Goal: Task Accomplishment & Management: Manage account settings

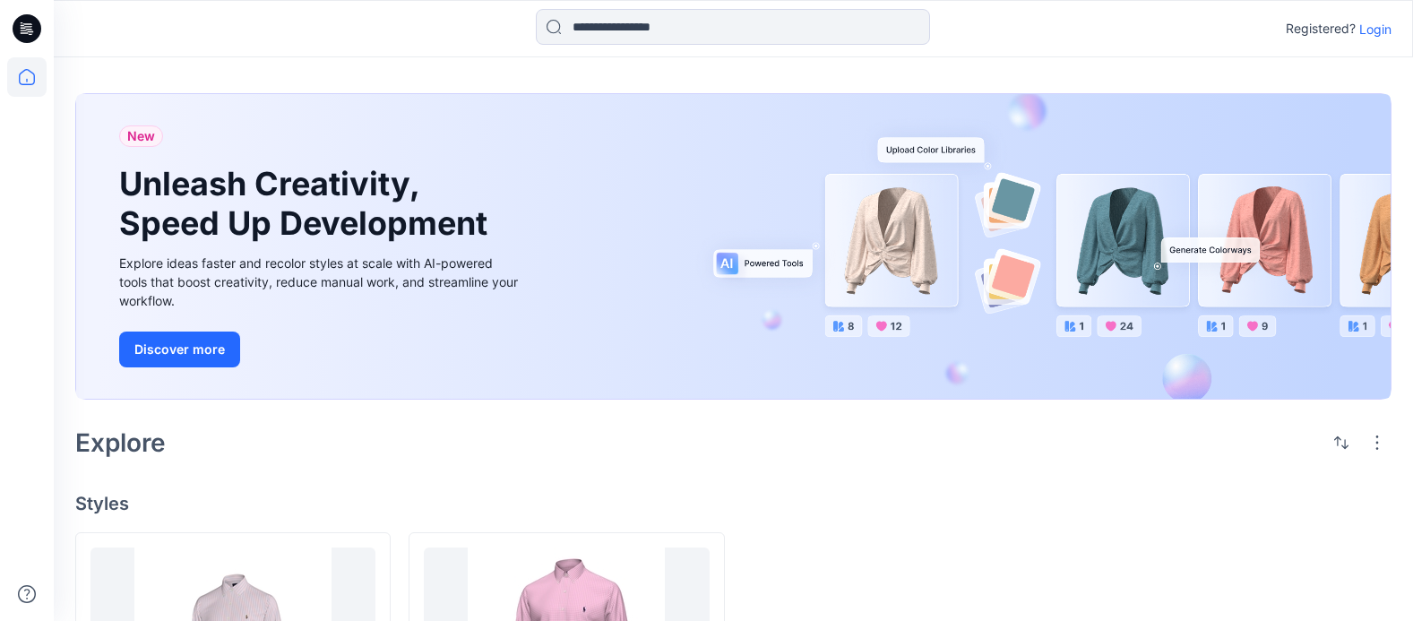
click at [1379, 27] on p "Login" at bounding box center [1375, 29] width 32 height 19
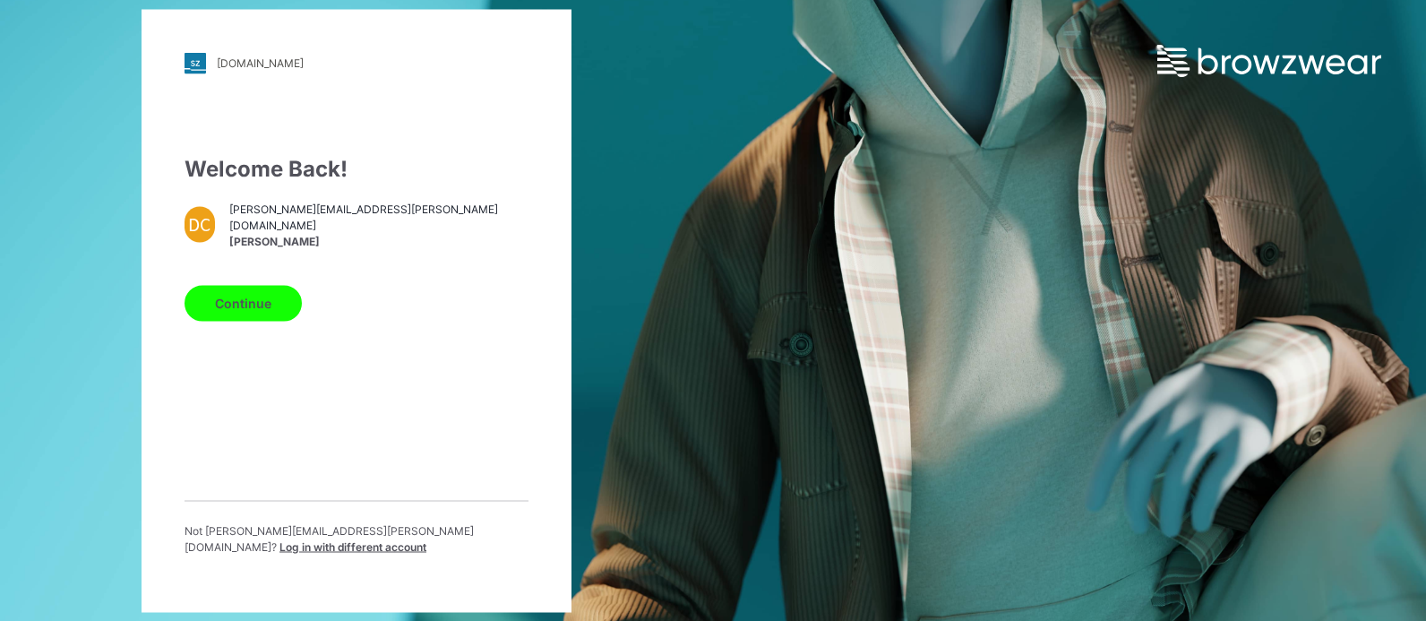
click at [260, 305] on button "Continue" at bounding box center [243, 303] width 117 height 36
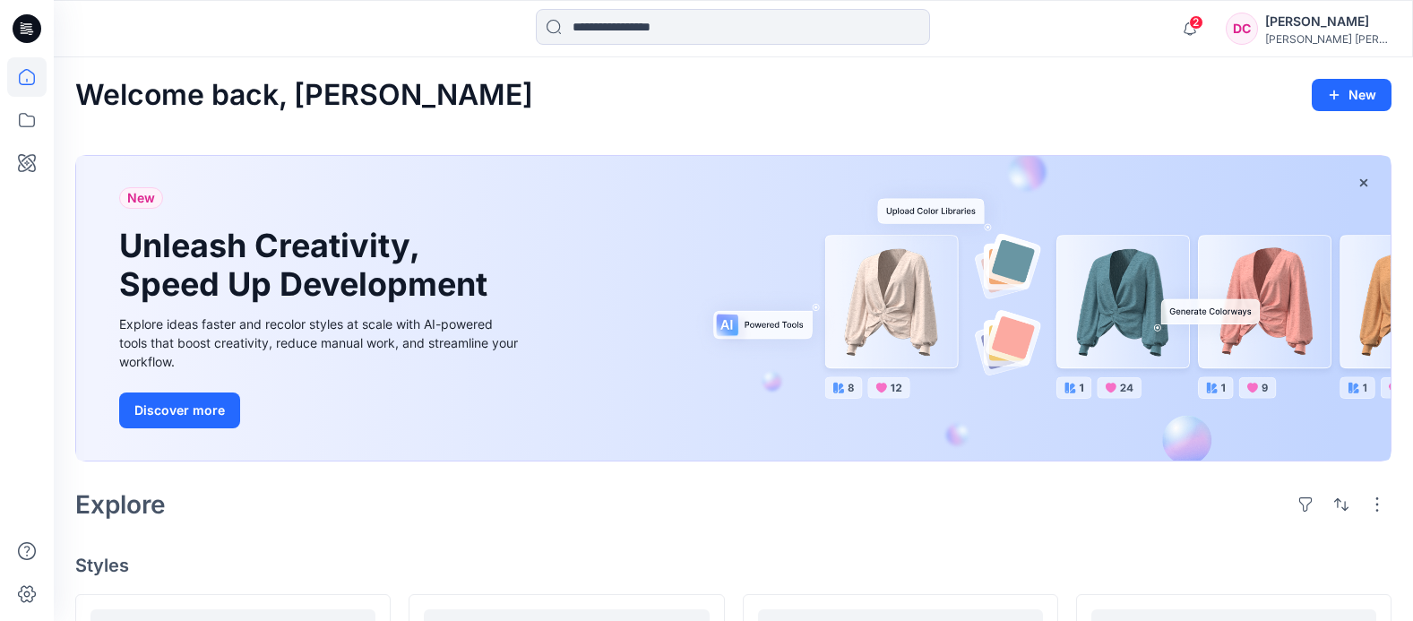
click at [28, 21] on icon at bounding box center [27, 28] width 29 height 29
click at [1258, 28] on div "DC" at bounding box center [1242, 29] width 32 height 32
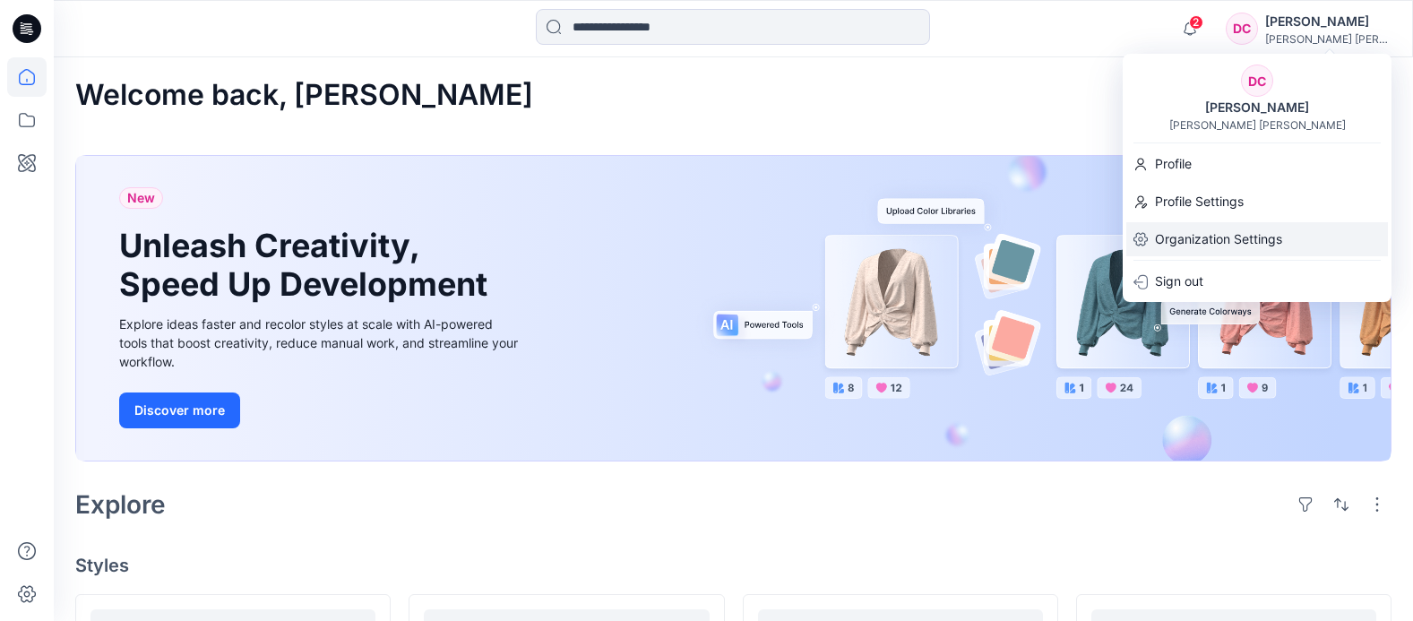
click at [1211, 234] on p "Organization Settings" at bounding box center [1218, 239] width 127 height 34
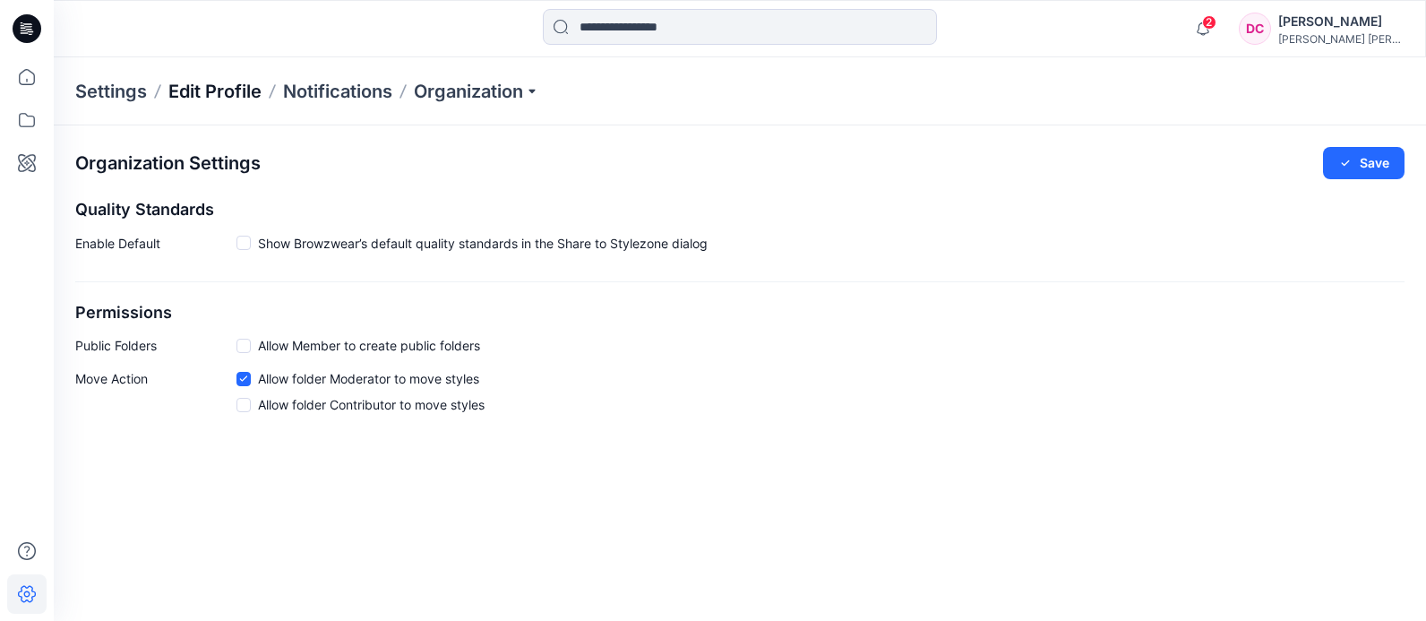
click at [203, 86] on p "Edit Profile" at bounding box center [214, 91] width 93 height 25
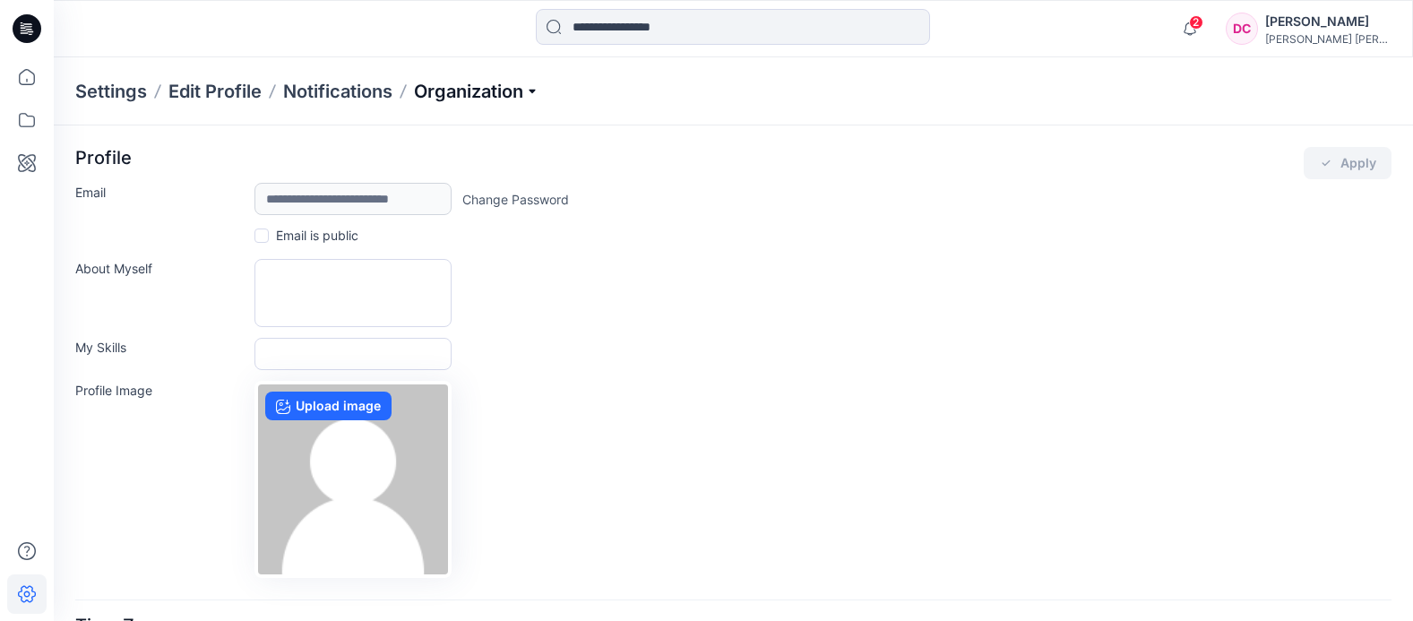
click at [512, 86] on p "Organization" at bounding box center [476, 91] width 125 height 25
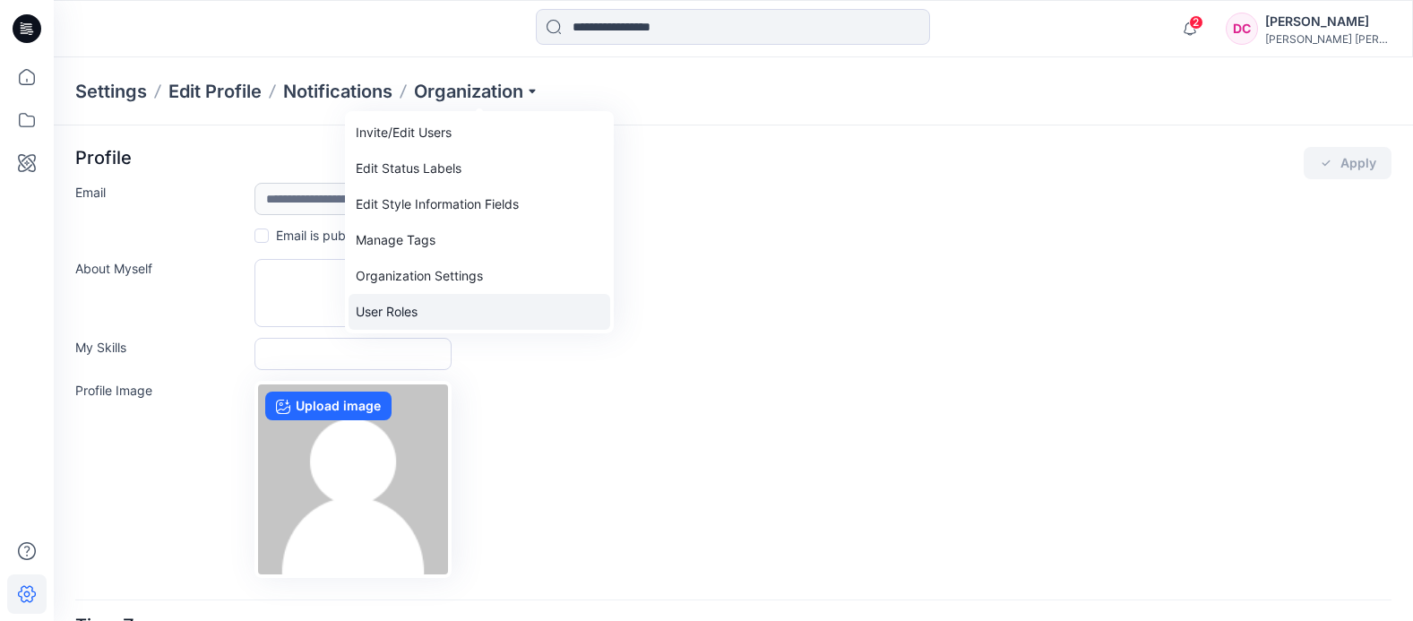
click at [454, 318] on link "User Roles" at bounding box center [479, 312] width 262 height 36
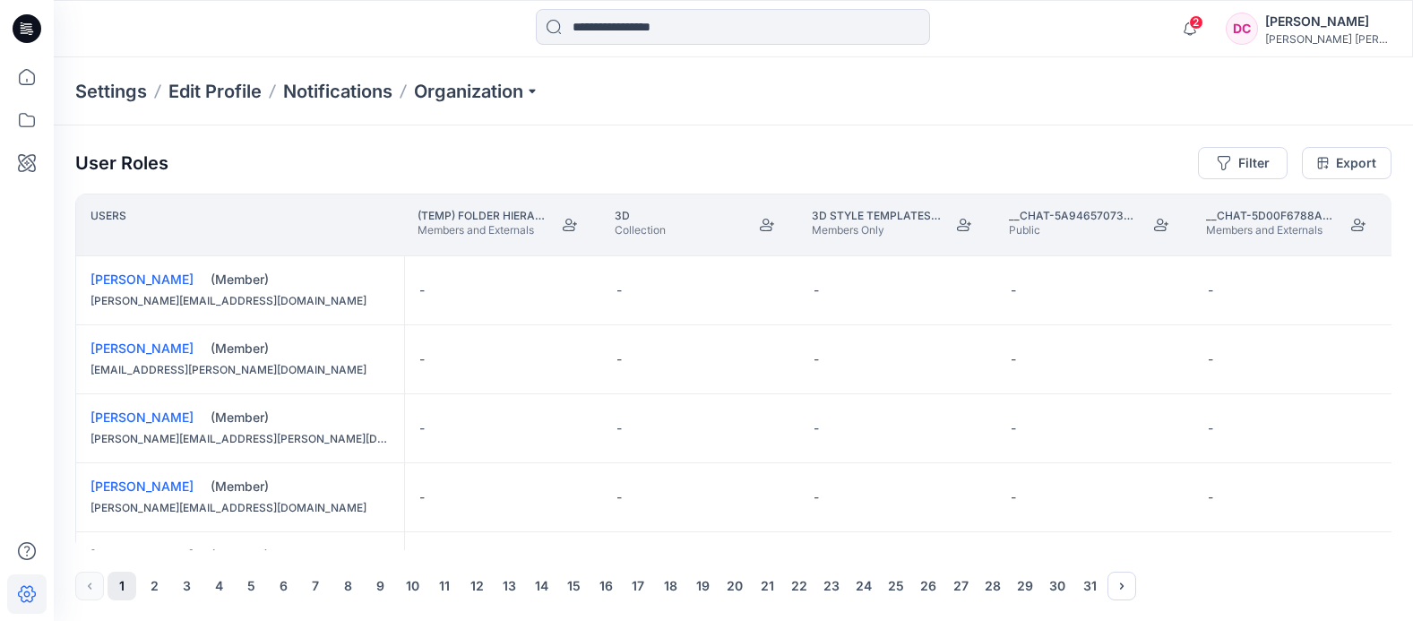
click at [738, 158] on div "User Roles Filter Export" at bounding box center [733, 163] width 1316 height 32
click at [956, 178] on div "User Roles Filter Export" at bounding box center [733, 163] width 1316 height 32
drag, startPoint x: 694, startPoint y: 159, endPoint x: 695, endPoint y: 193, distance: 34.1
click at [695, 159] on div "User Roles Filter Export" at bounding box center [733, 163] width 1316 height 32
click at [432, 342] on div "-" at bounding box center [503, 359] width 197 height 68
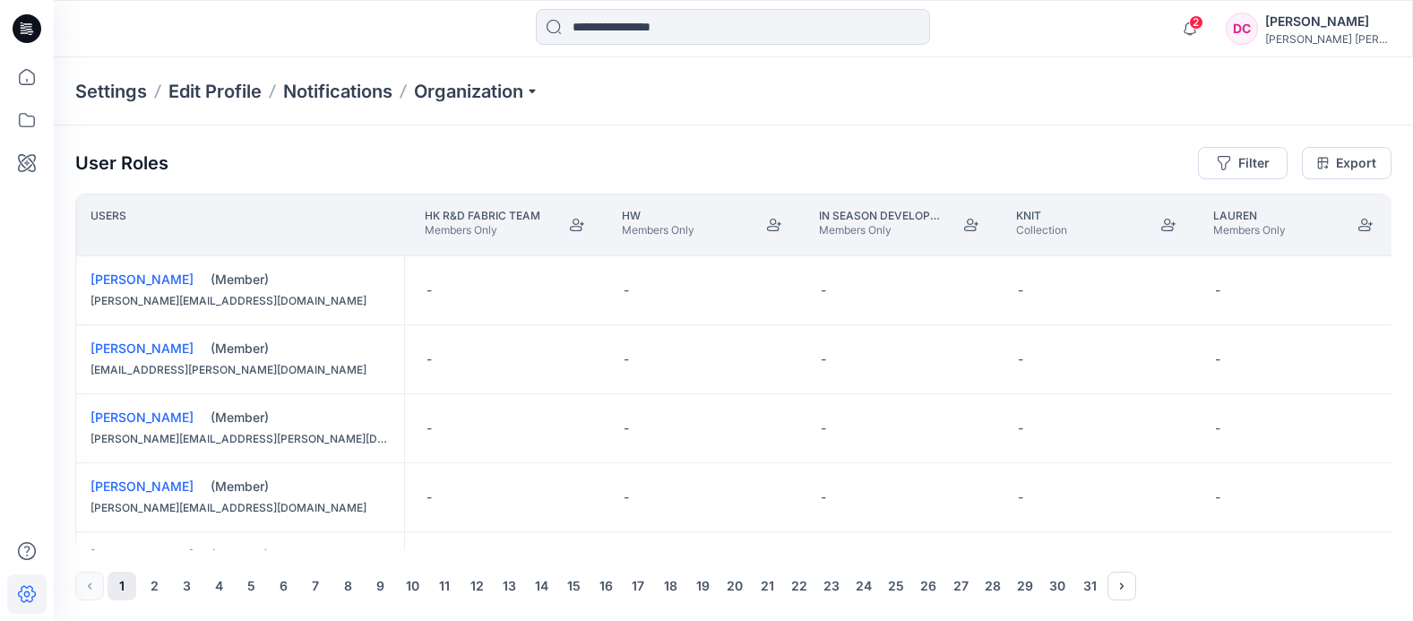
scroll to position [0, 12153]
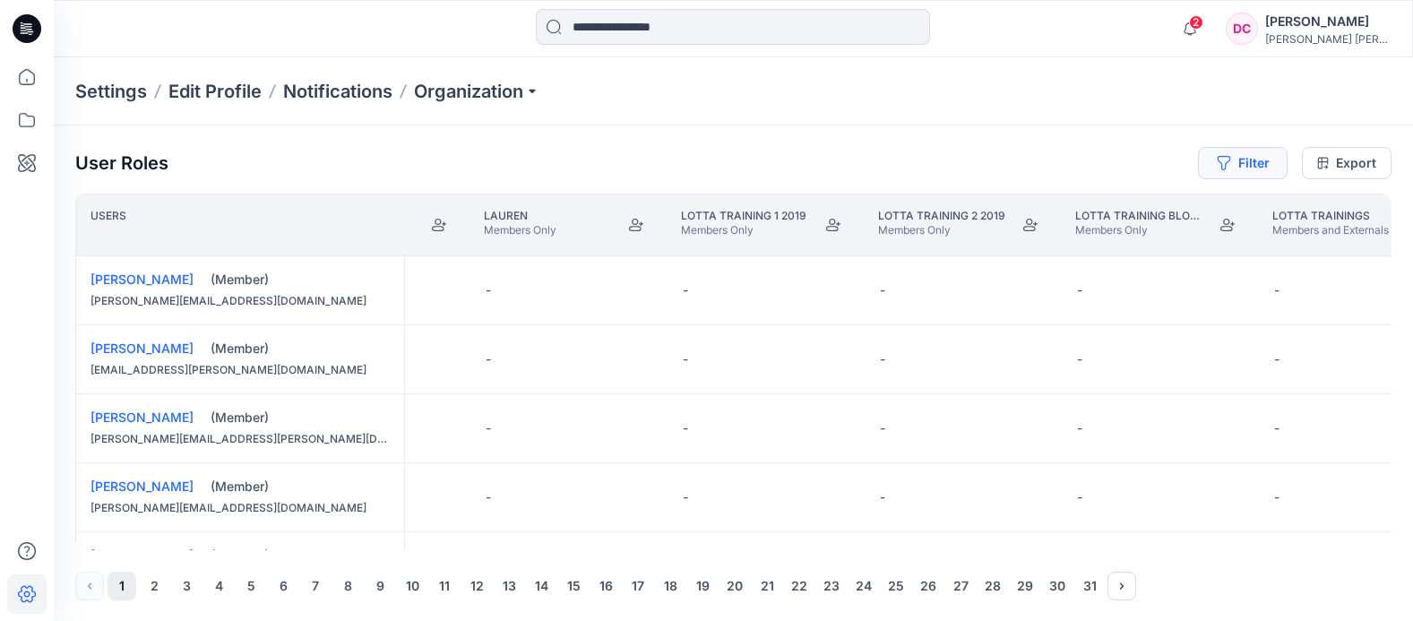
click at [1234, 163] on button "Filter" at bounding box center [1243, 163] width 90 height 32
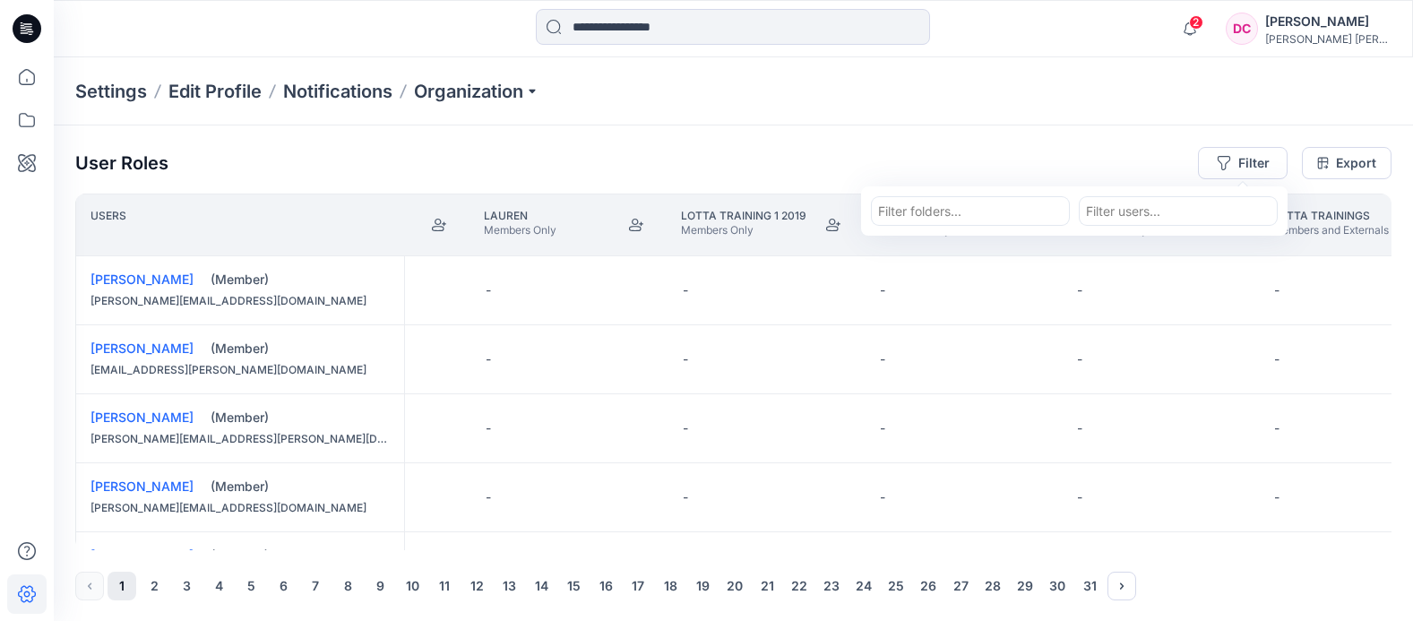
click at [1003, 207] on div at bounding box center [970, 211] width 185 height 22
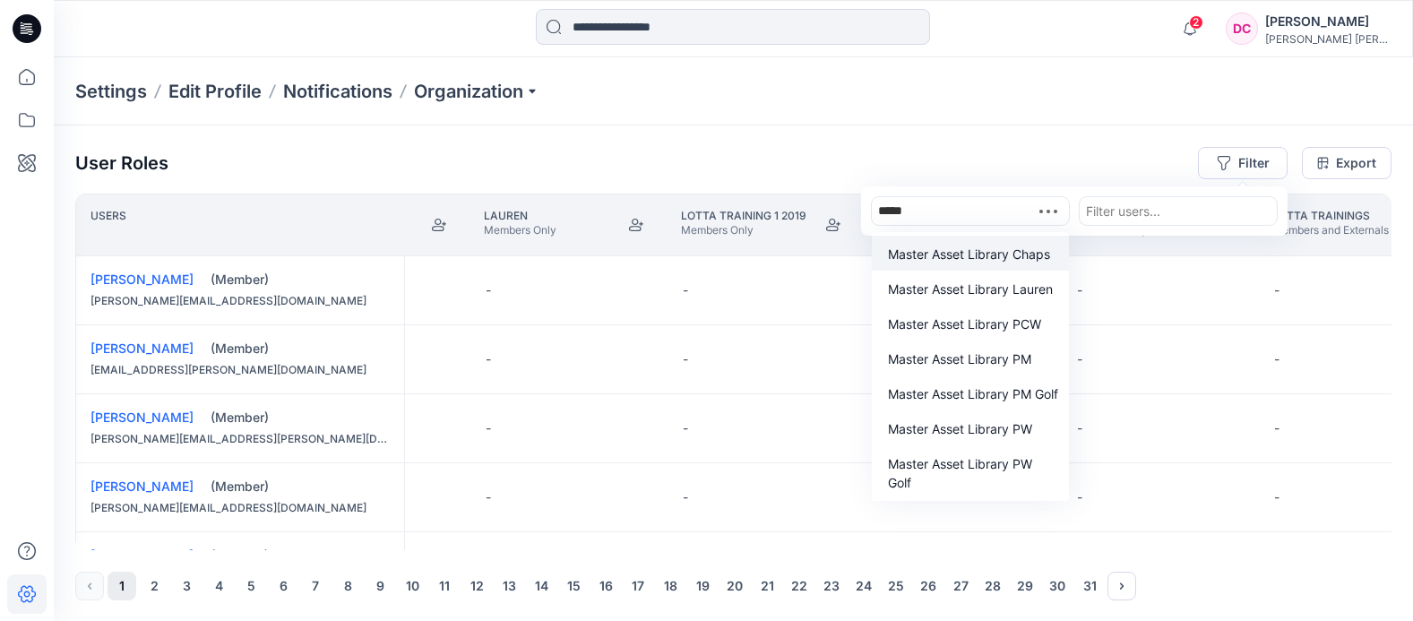
type input "******"
click at [941, 253] on p "Master Asset Library Chaps" at bounding box center [969, 254] width 162 height 19
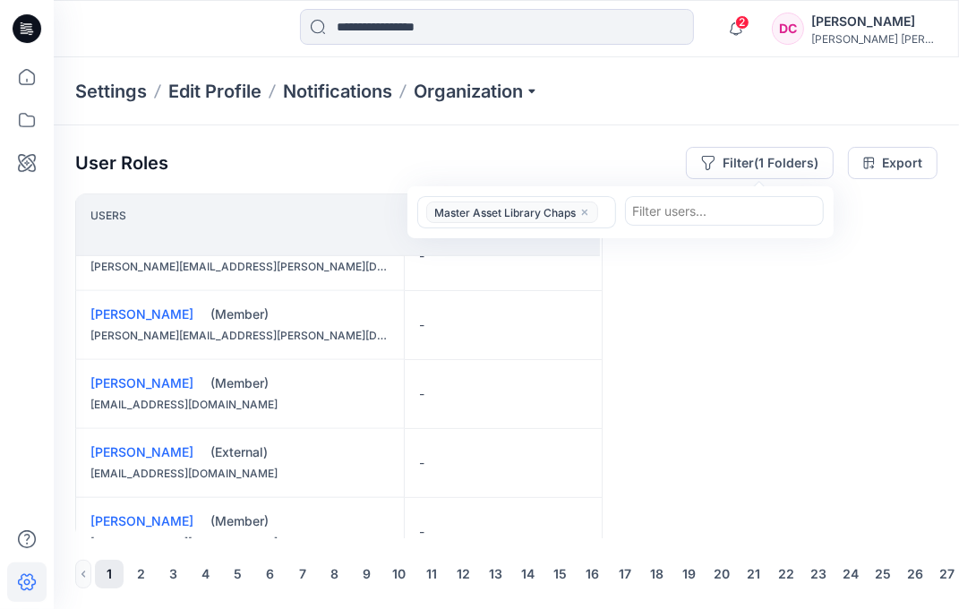
scroll to position [1445, 0]
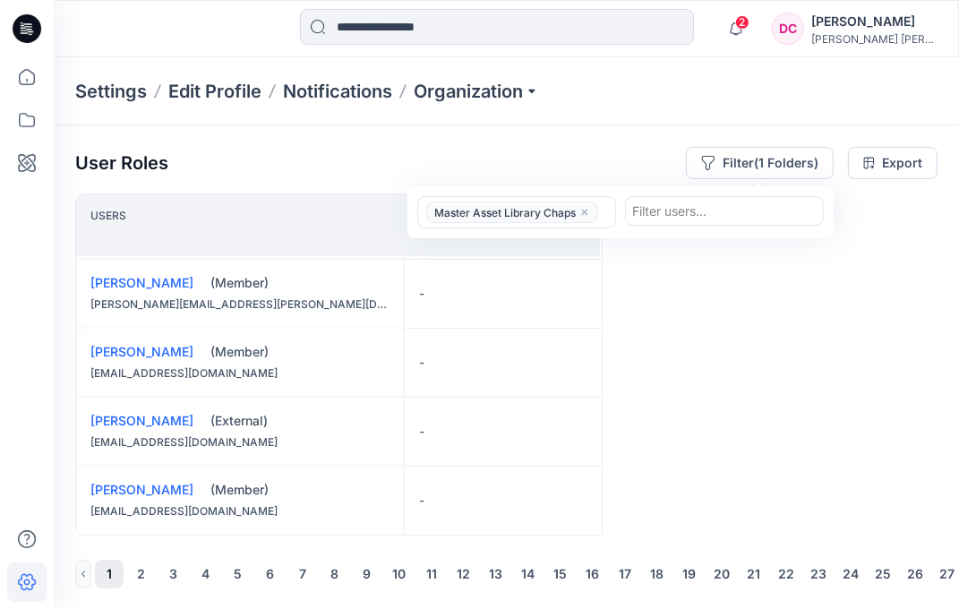
click at [656, 209] on div at bounding box center [724, 211] width 185 height 22
click at [663, 214] on div at bounding box center [724, 211] width 185 height 22
paste input "**********"
type input "**********"
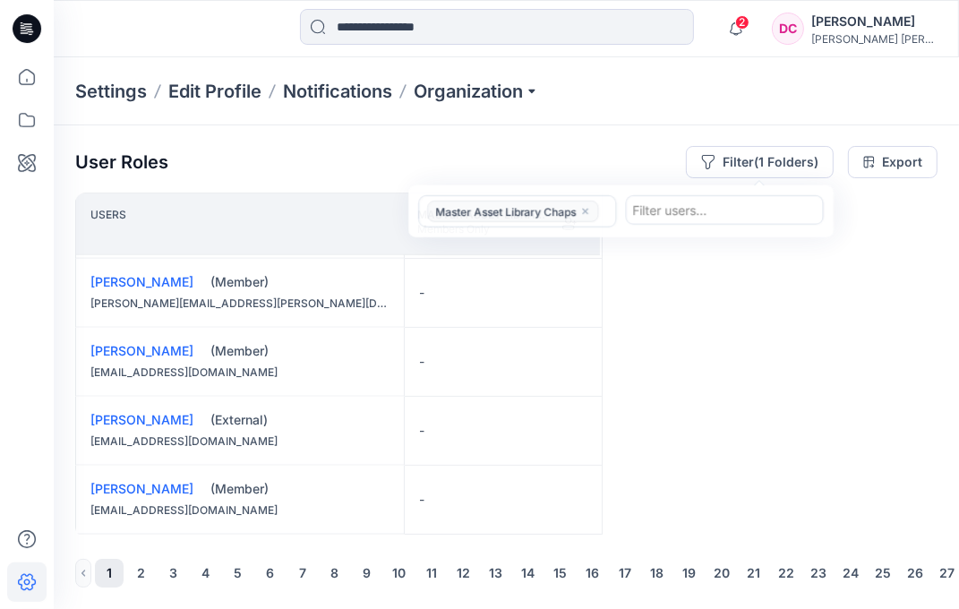
scroll to position [0, 0]
click at [143, 580] on button "2" at bounding box center [141, 573] width 29 height 29
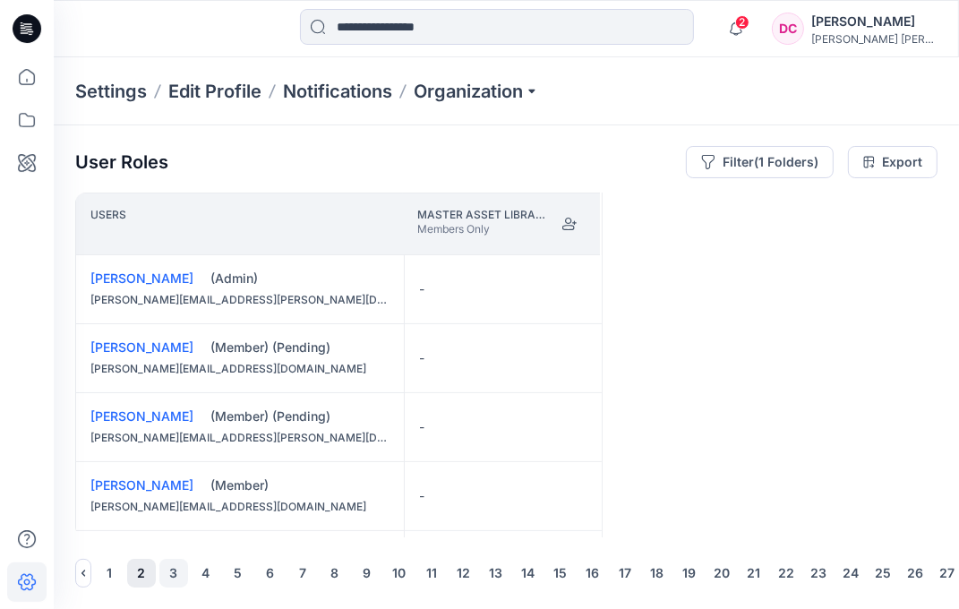
click at [172, 572] on button "3" at bounding box center [173, 573] width 29 height 29
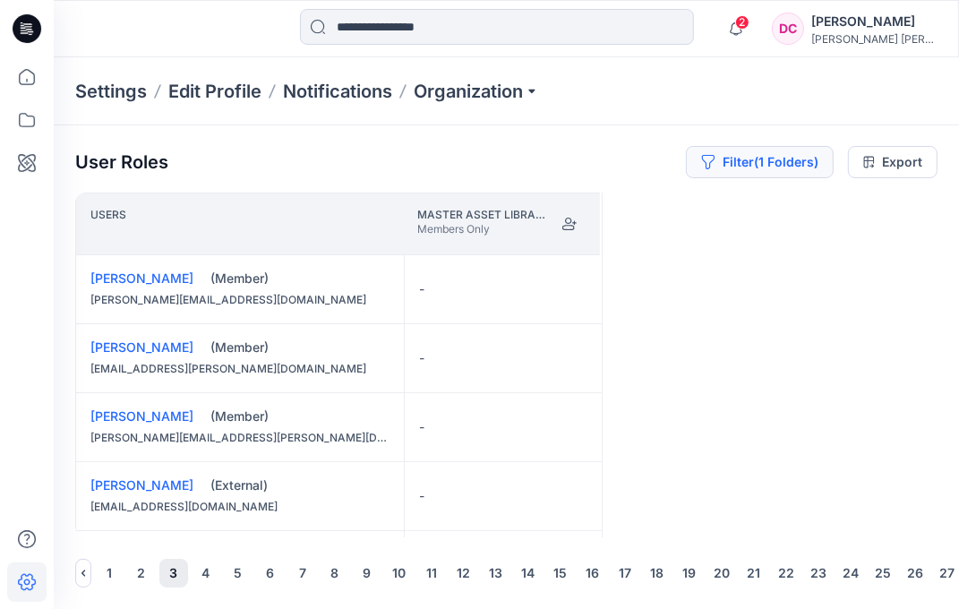
click at [783, 147] on button "Filter (1 Folders)" at bounding box center [760, 162] width 148 height 32
click at [585, 206] on icon "close" at bounding box center [585, 211] width 11 height 11
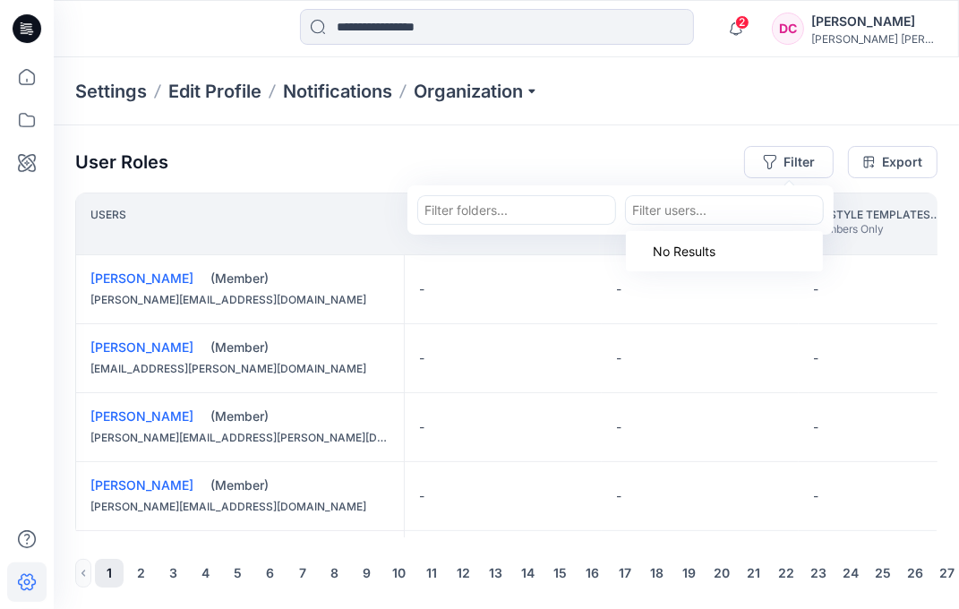
click at [650, 199] on div at bounding box center [724, 210] width 185 height 22
paste input "**********"
type input "**********"
click at [743, 244] on p "[PERSON_NAME]" at bounding box center [717, 255] width 101 height 23
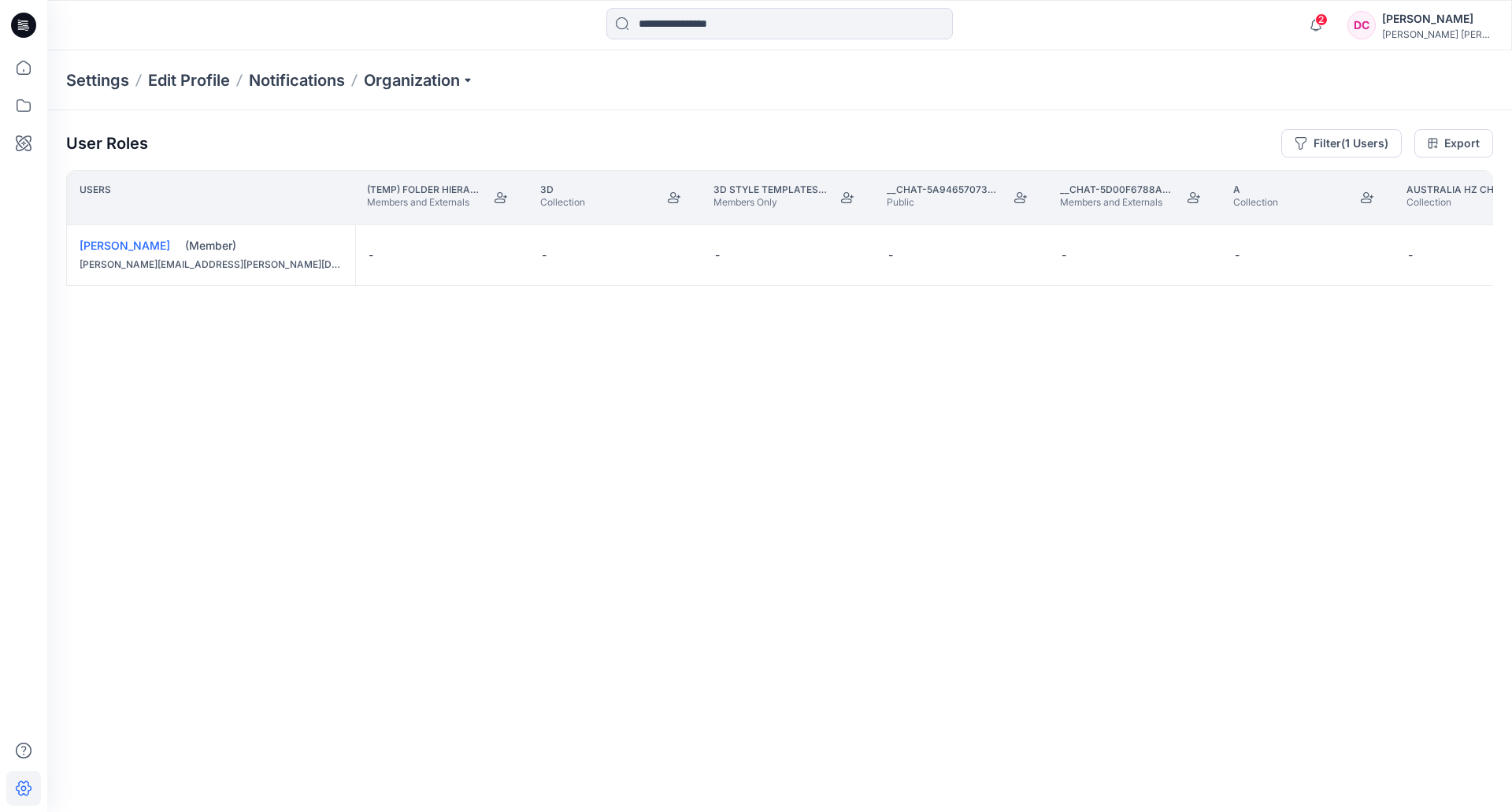
drag, startPoint x: 132, startPoint y: 751, endPoint x: 168, endPoint y: 754, distance: 36.1
click at [168, 545] on div "User Roles Filter (1 Users) Export Users (TEMP) Folder Hierarchy_ Reviews Membe…" at bounding box center [780, 439] width 1465 height 658
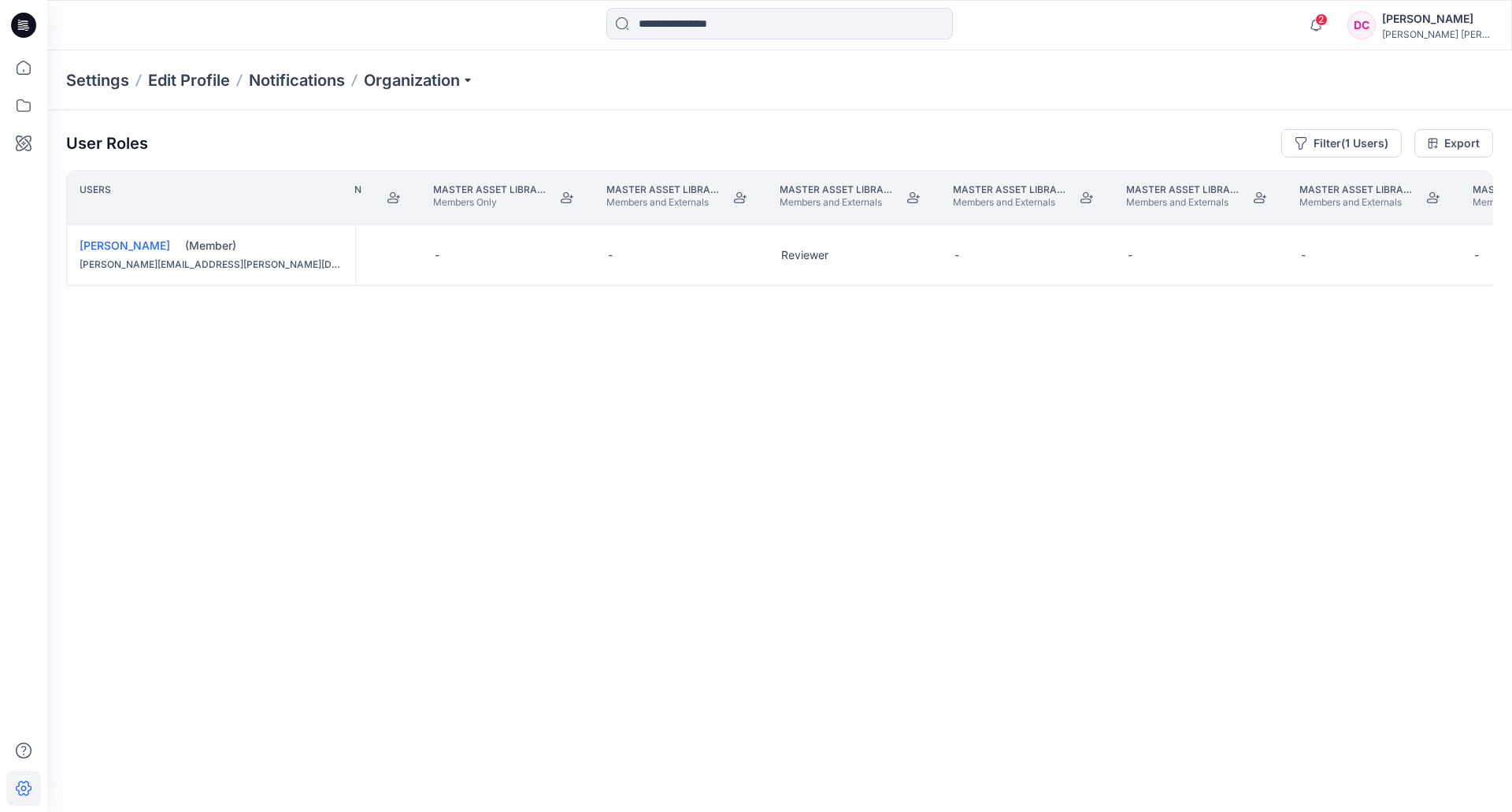
click at [936, 202] on th "Master Asset Library PCW Members and Externals" at bounding box center [854, 198] width 173 height 55
click at [939, 178] on th "Master Asset Library PCW Members and Externals" at bounding box center [854, 198] width 173 height 55
click at [916, 253] on button "Edit Role" at bounding box center [915, 255] width 28 height 28
click at [796, 284] on button "None" at bounding box center [841, 293] width 171 height 28
click at [918, 258] on button "Edit Role" at bounding box center [915, 255] width 28 height 28
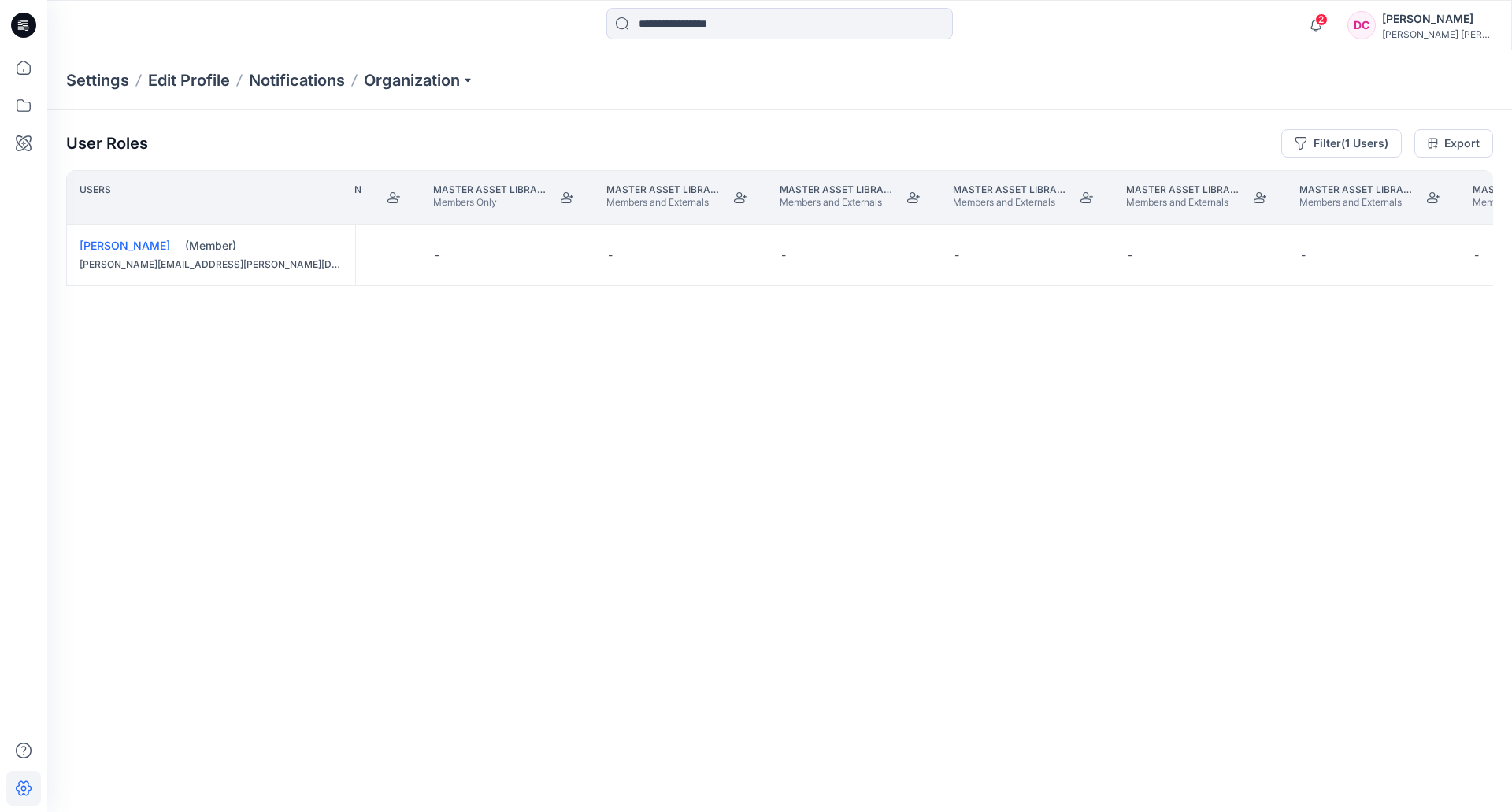
click at [917, 146] on div "User Roles Filter (1 Users) Export" at bounding box center [779, 143] width 1427 height 28
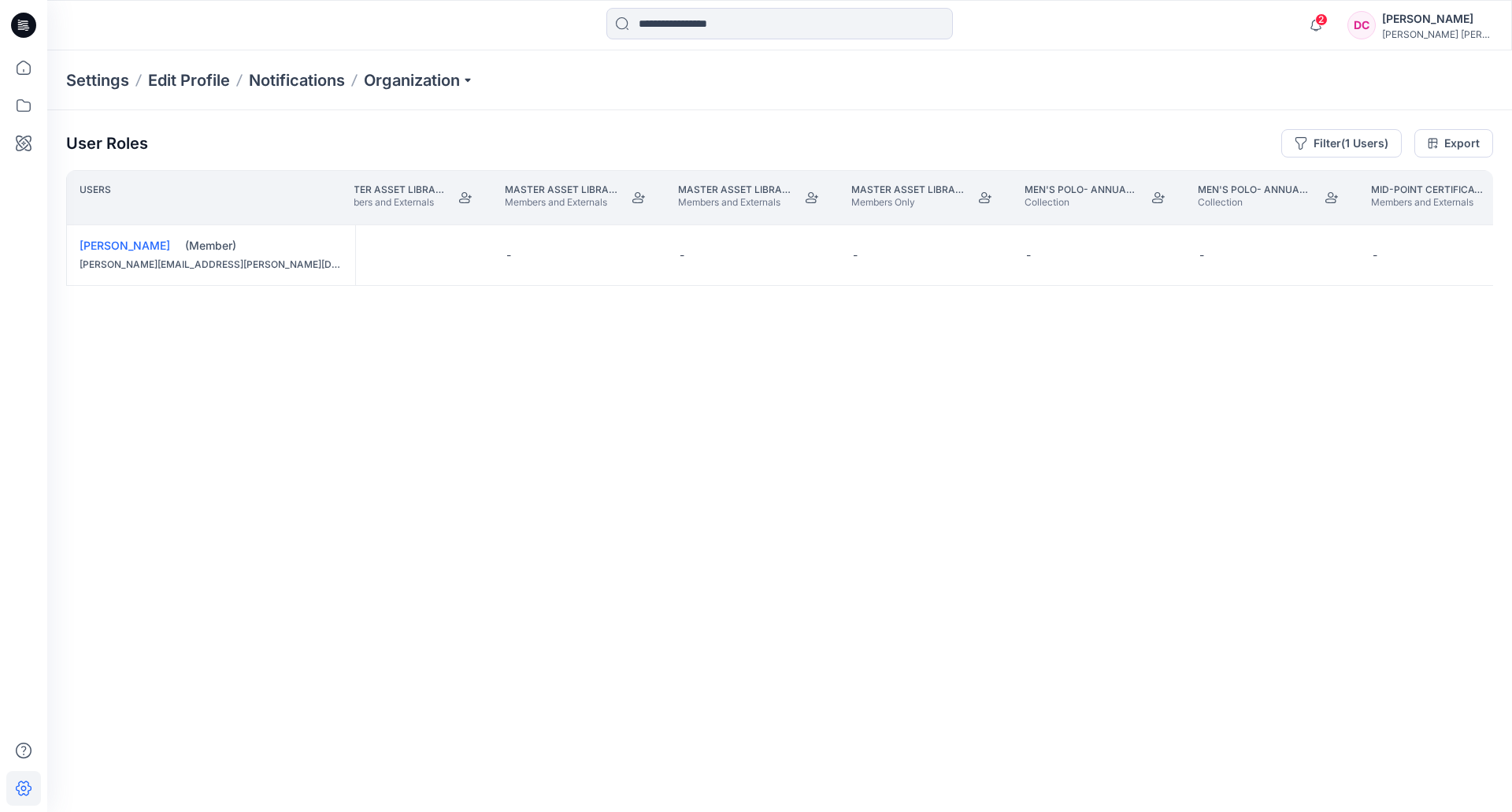
scroll to position [0, 12701]
drag, startPoint x: 669, startPoint y: 750, endPoint x: 717, endPoint y: 758, distance: 48.7
click at [717, 545] on div "User Roles Filter (1 Users) Export Users Master Asset Library PM Members and Ex…" at bounding box center [780, 439] width 1465 height 658
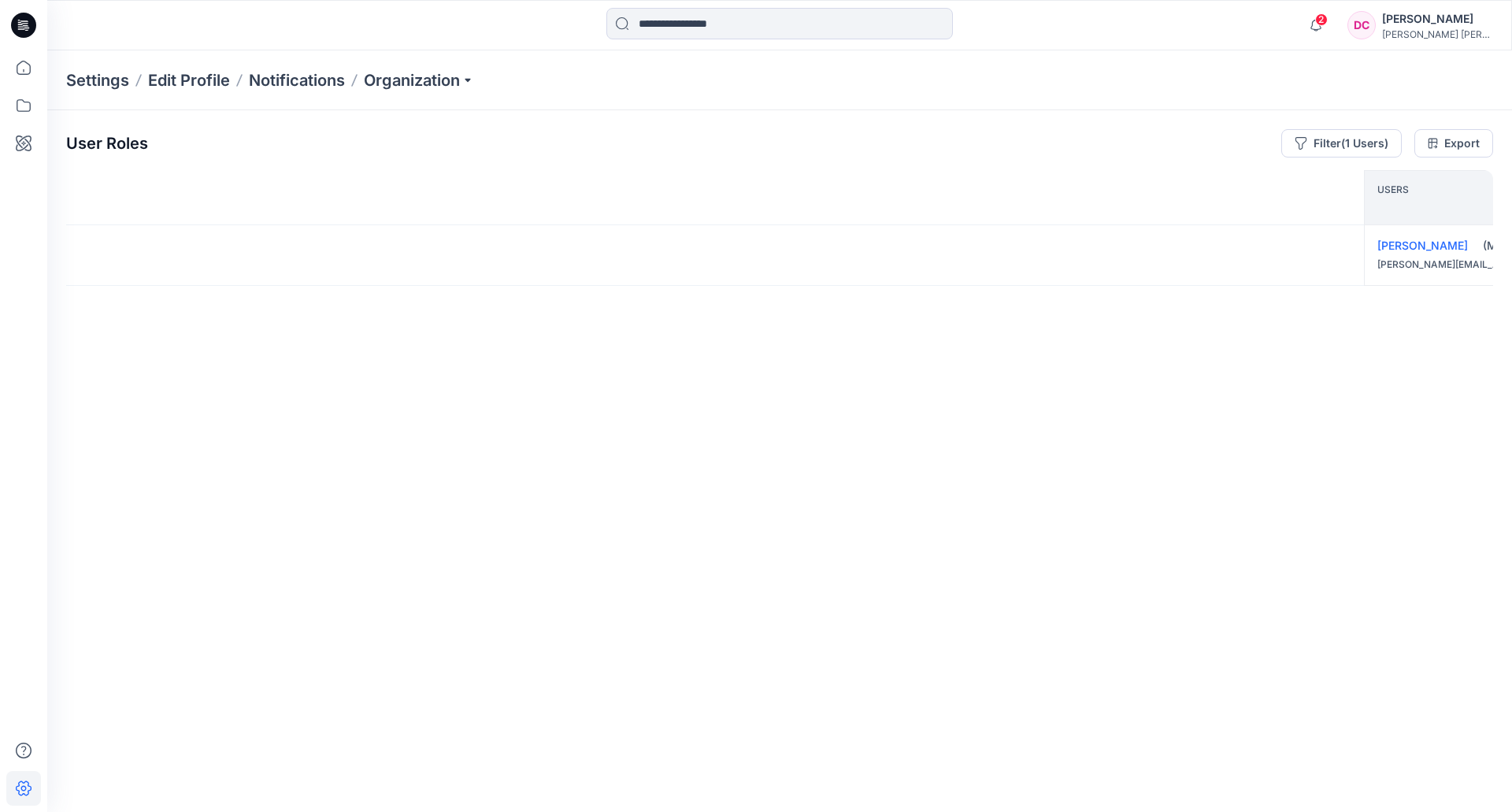
scroll to position [0, 0]
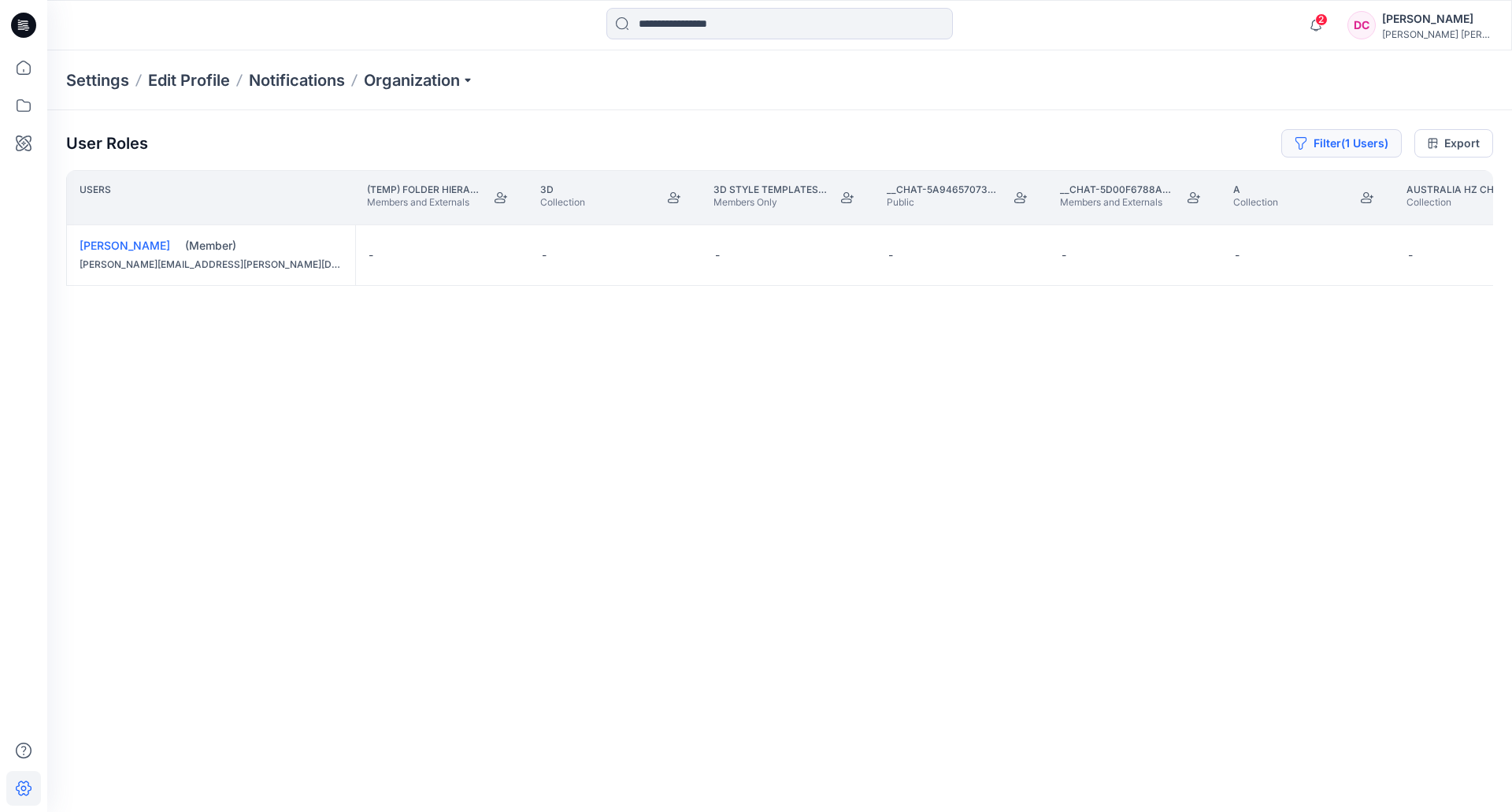
click at [1253, 139] on button "Filter (1 Users)" at bounding box center [1341, 143] width 120 height 28
click at [1253, 185] on icon "close" at bounding box center [1319, 186] width 10 height 10
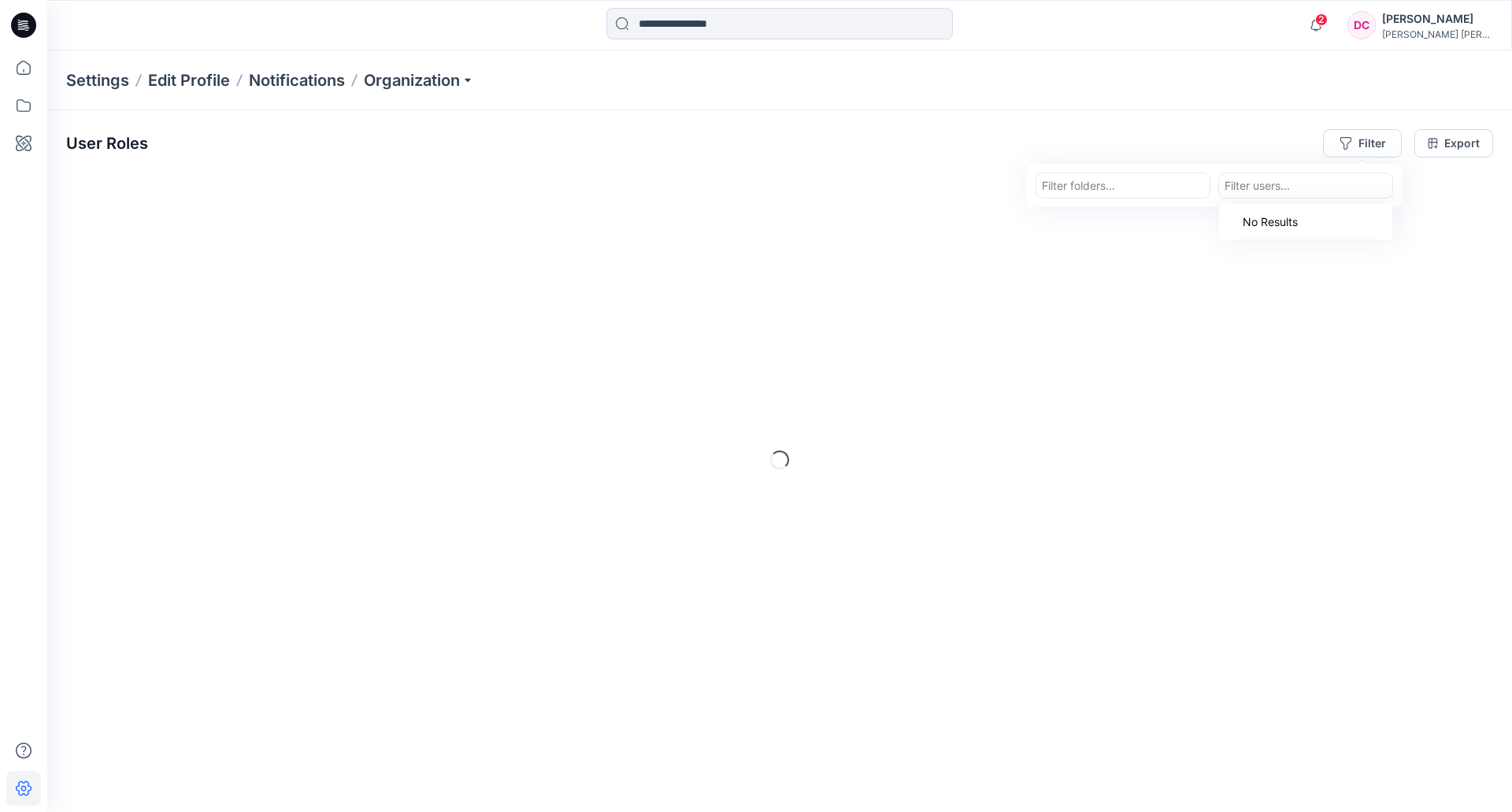
paste input "**********"
type input "**********"
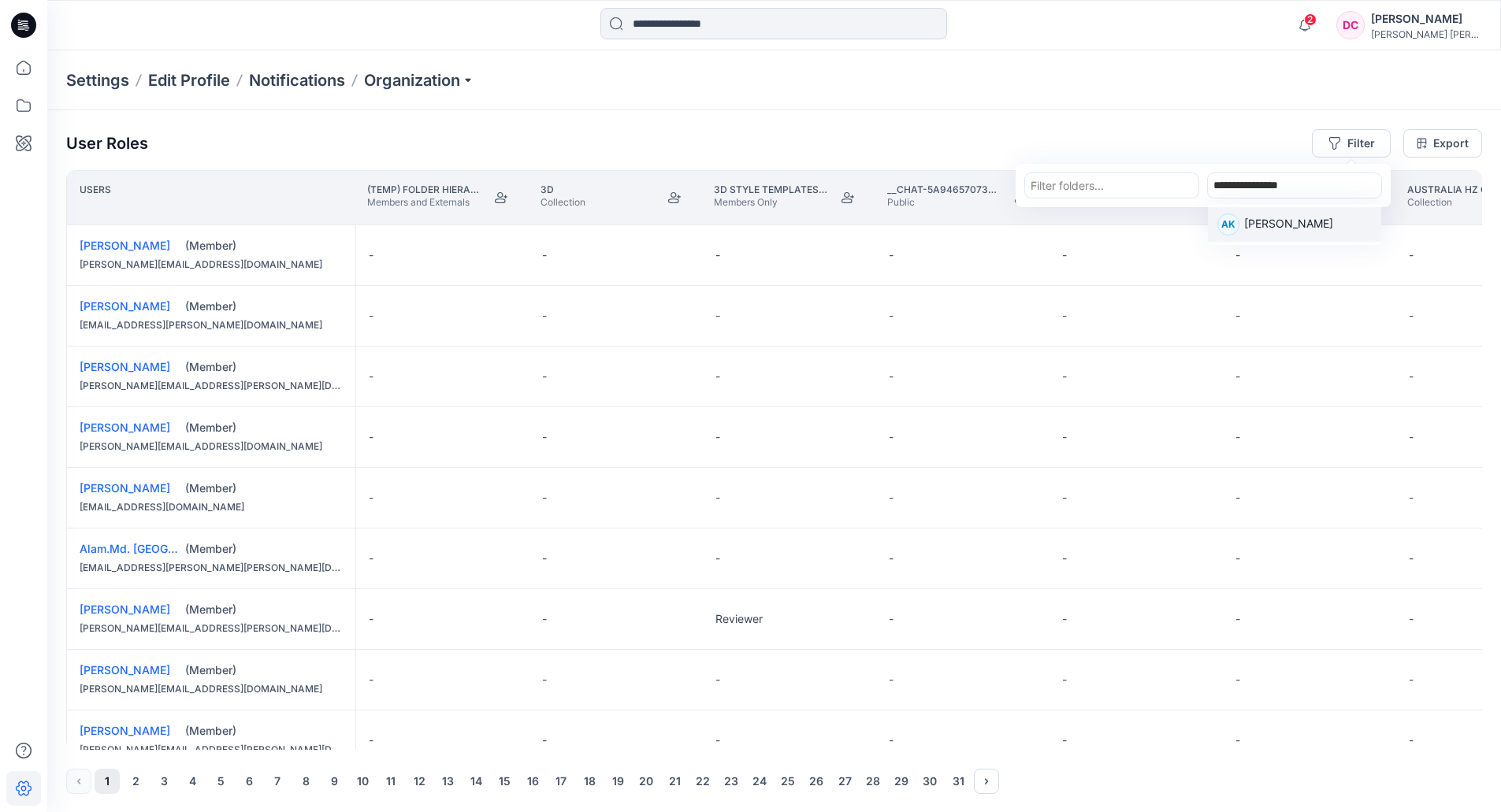
click at [1253, 226] on p "[PERSON_NAME]" at bounding box center [1288, 225] width 89 height 20
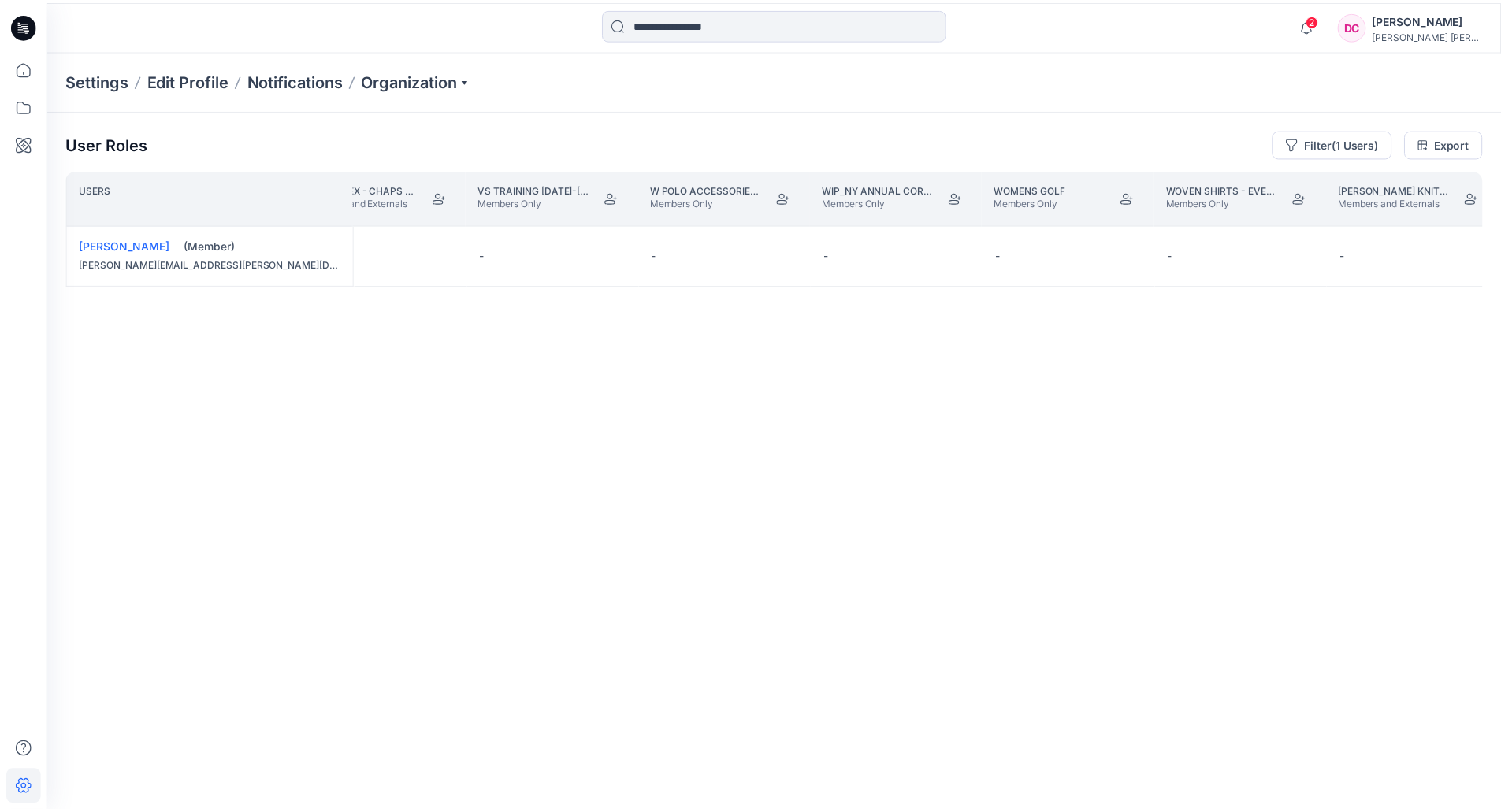
scroll to position [0, 29885]
click at [1253, 140] on button "Filter (1 Users)" at bounding box center [1342, 143] width 120 height 28
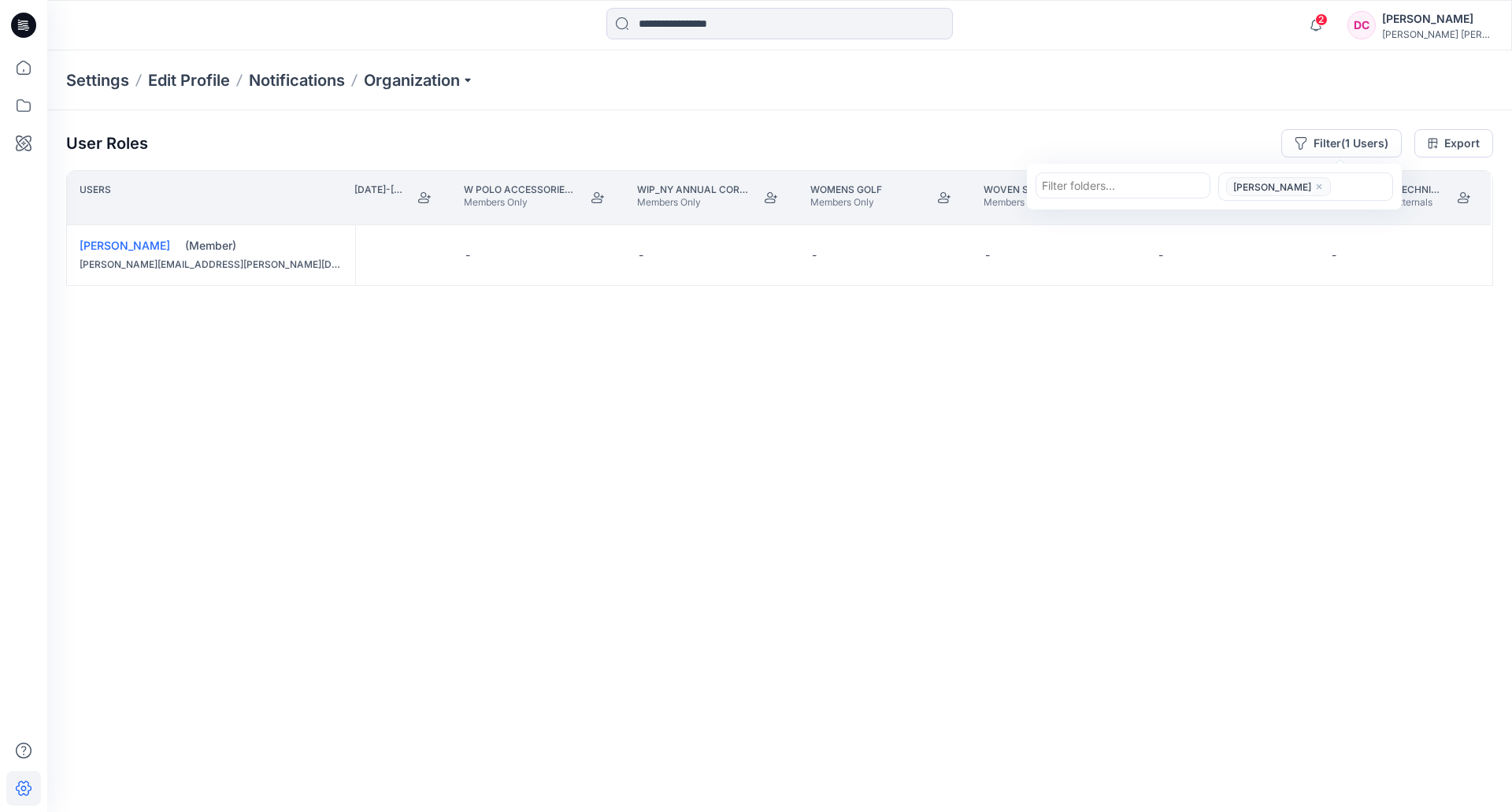
click at [1253, 185] on icon "close" at bounding box center [1319, 186] width 10 height 10
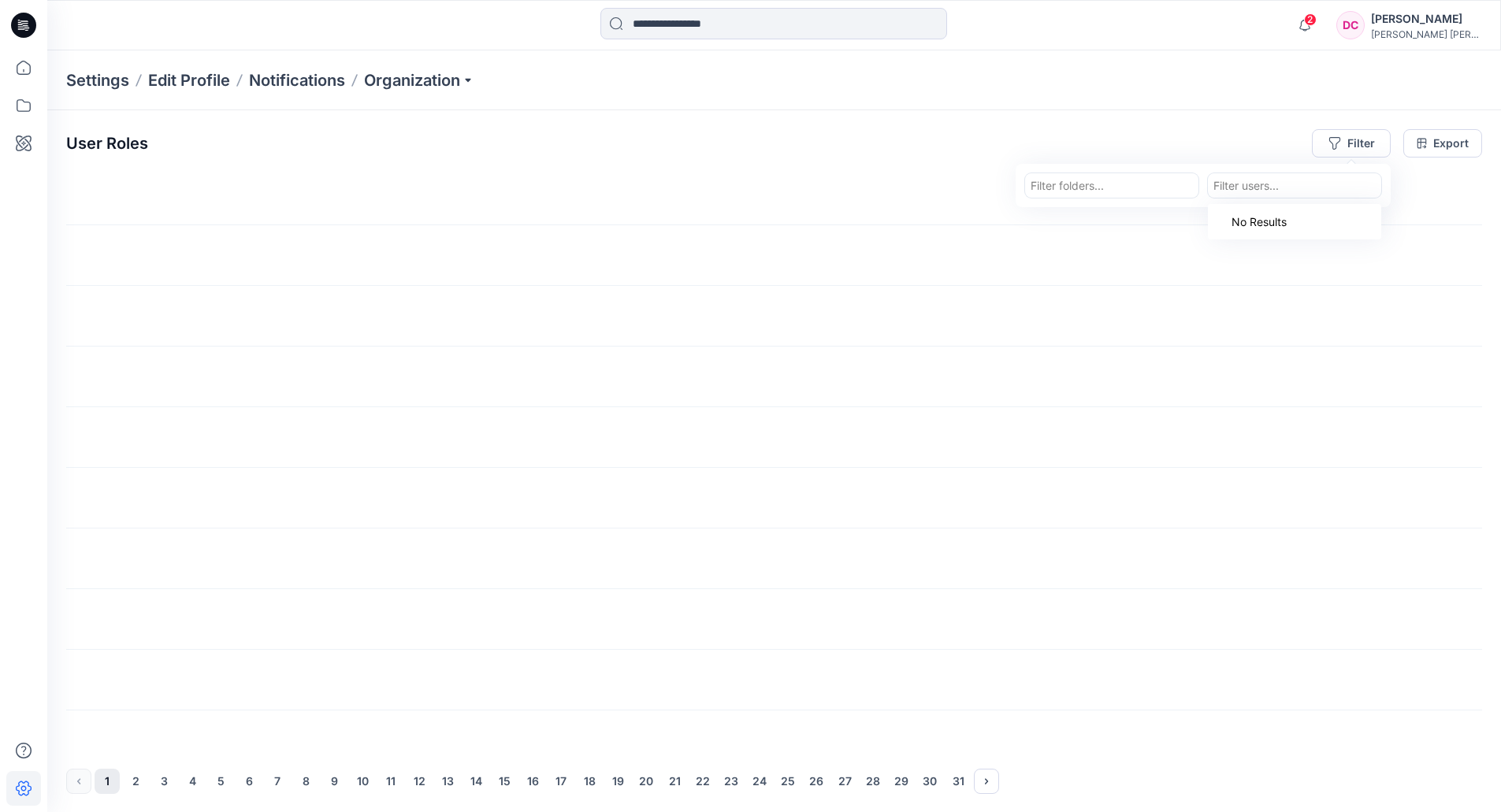
paste input "**********"
type input "**********"
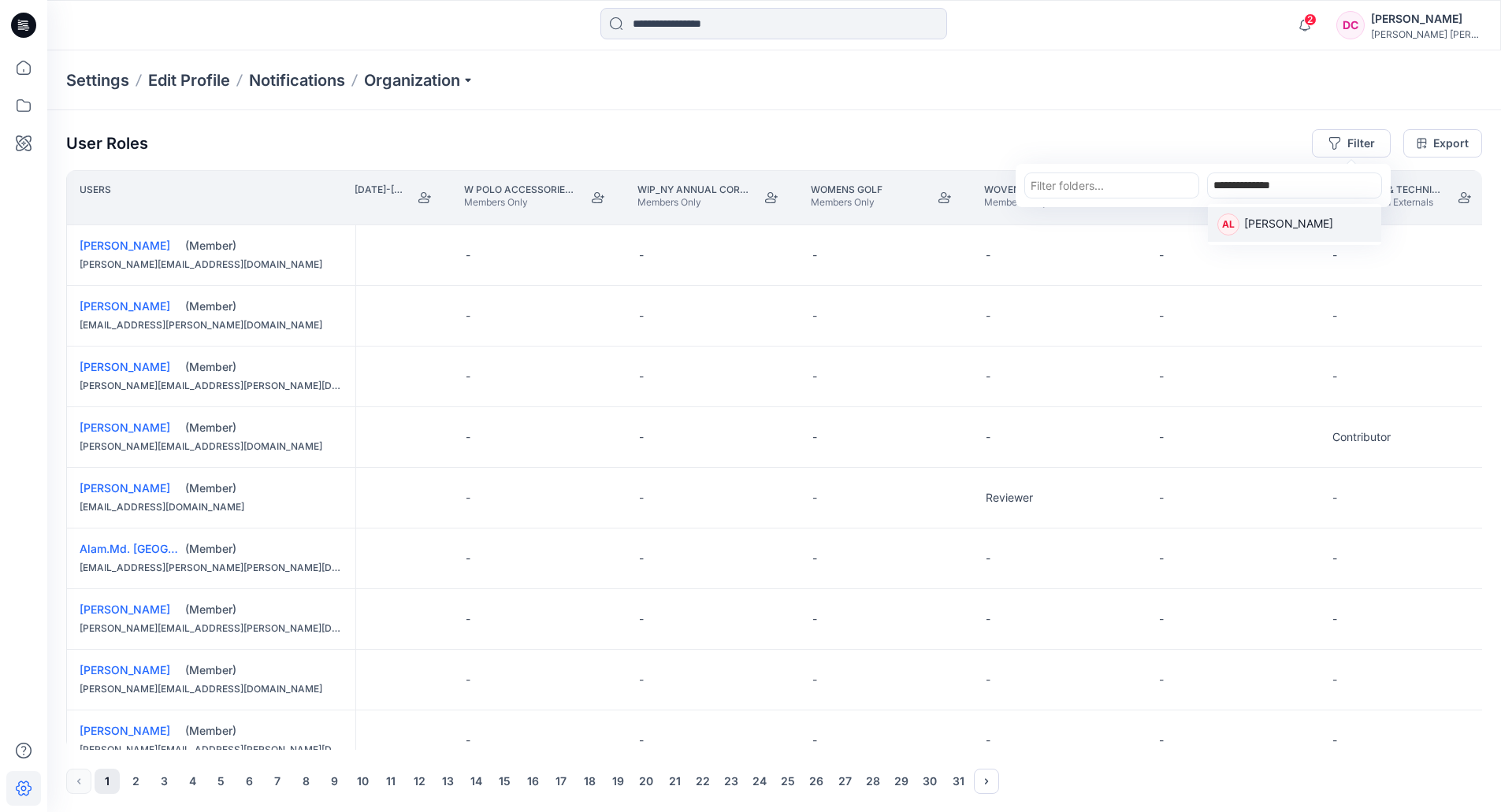
click at [1253, 221] on p "[PERSON_NAME]" at bounding box center [1288, 225] width 89 height 20
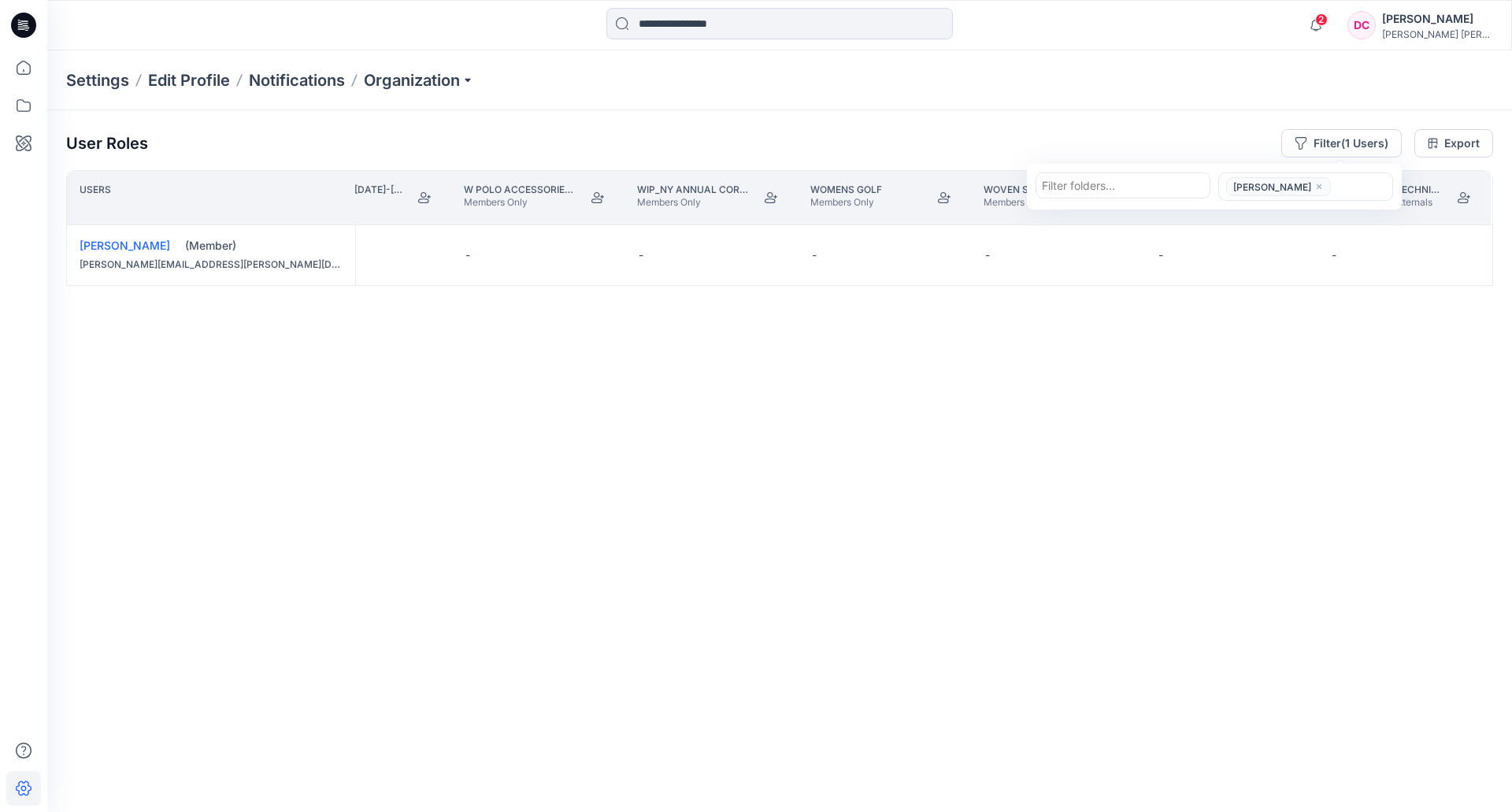
click at [127, 545] on div "User Roles Filter (1 Users) Filter folders... [PERSON_NAME] Export Users VOGUE …" at bounding box center [780, 460] width 1465 height 701
drag, startPoint x: 92, startPoint y: 793, endPoint x: 146, endPoint y: 799, distance: 54.3
click at [146, 545] on div "User Roles Filter (1 Users) Export Users VOGUE TEX - CHAPS RTW Members and Exte…" at bounding box center [780, 460] width 1465 height 701
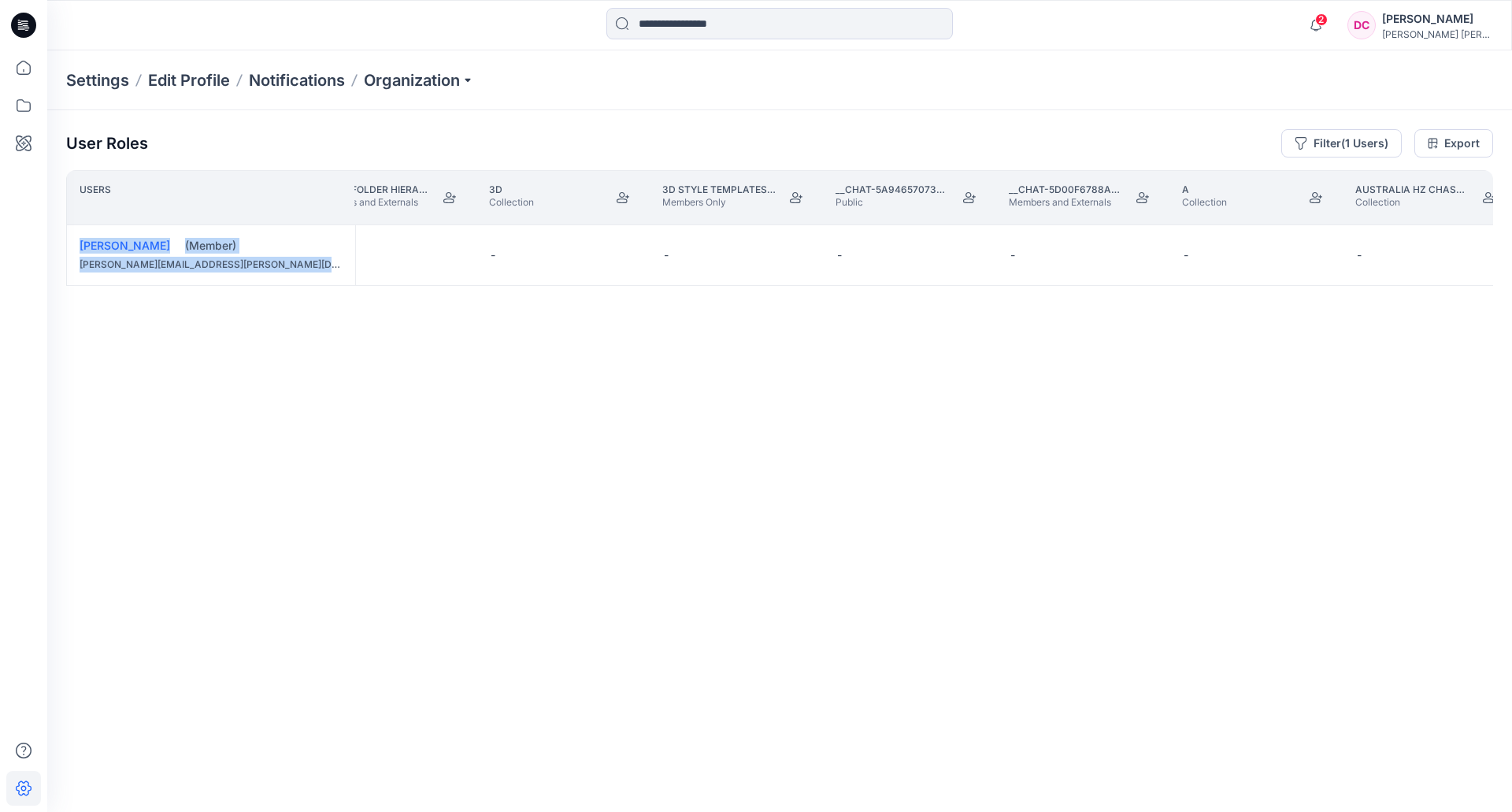
scroll to position [0, 86]
click at [117, 545] on div "Users (TEMP) Folder Hierarchy_ Reviews Members and Externals 3D Collection 3D S…" at bounding box center [779, 460] width 1427 height 579
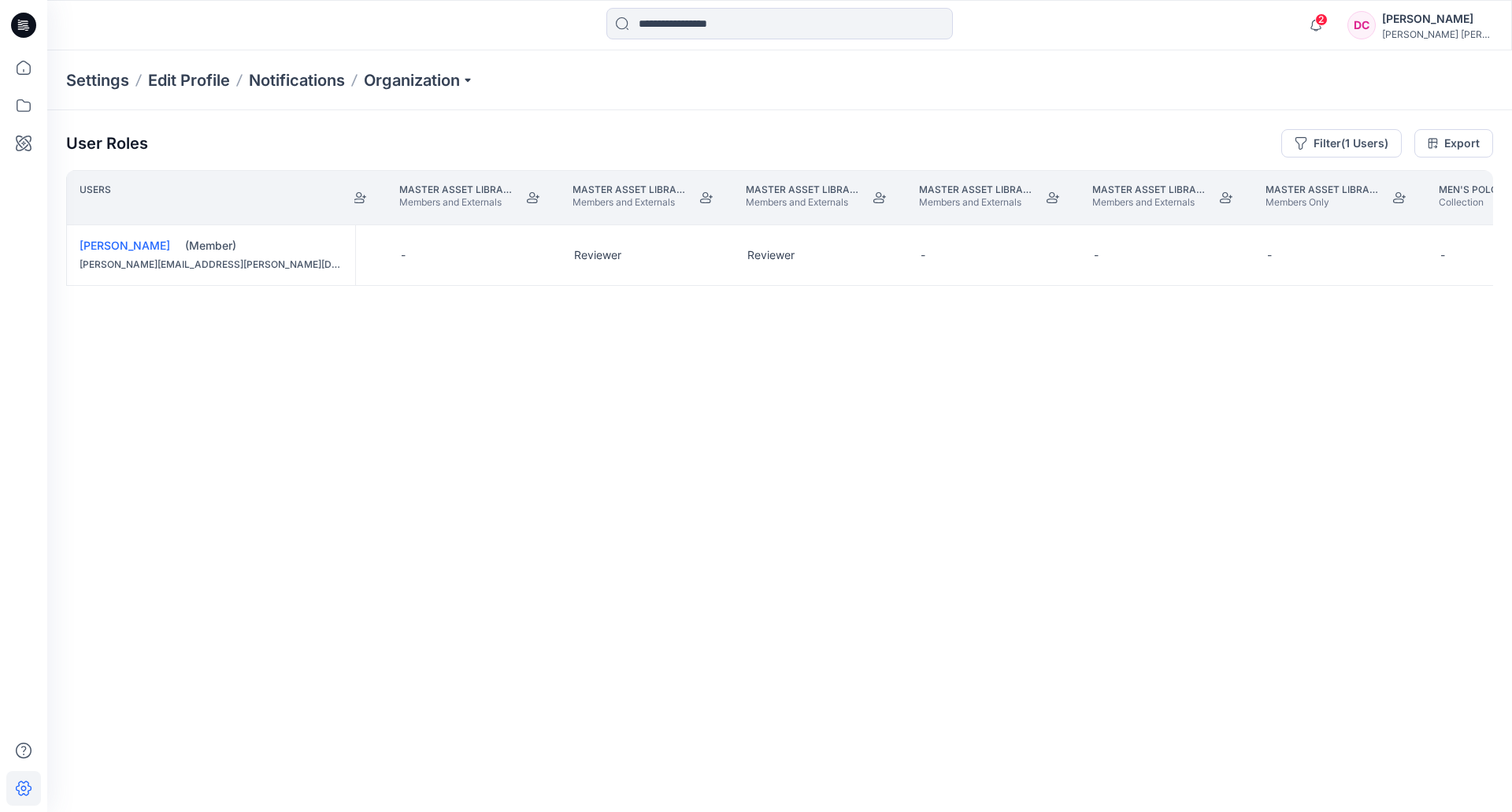
scroll to position [0, 12200]
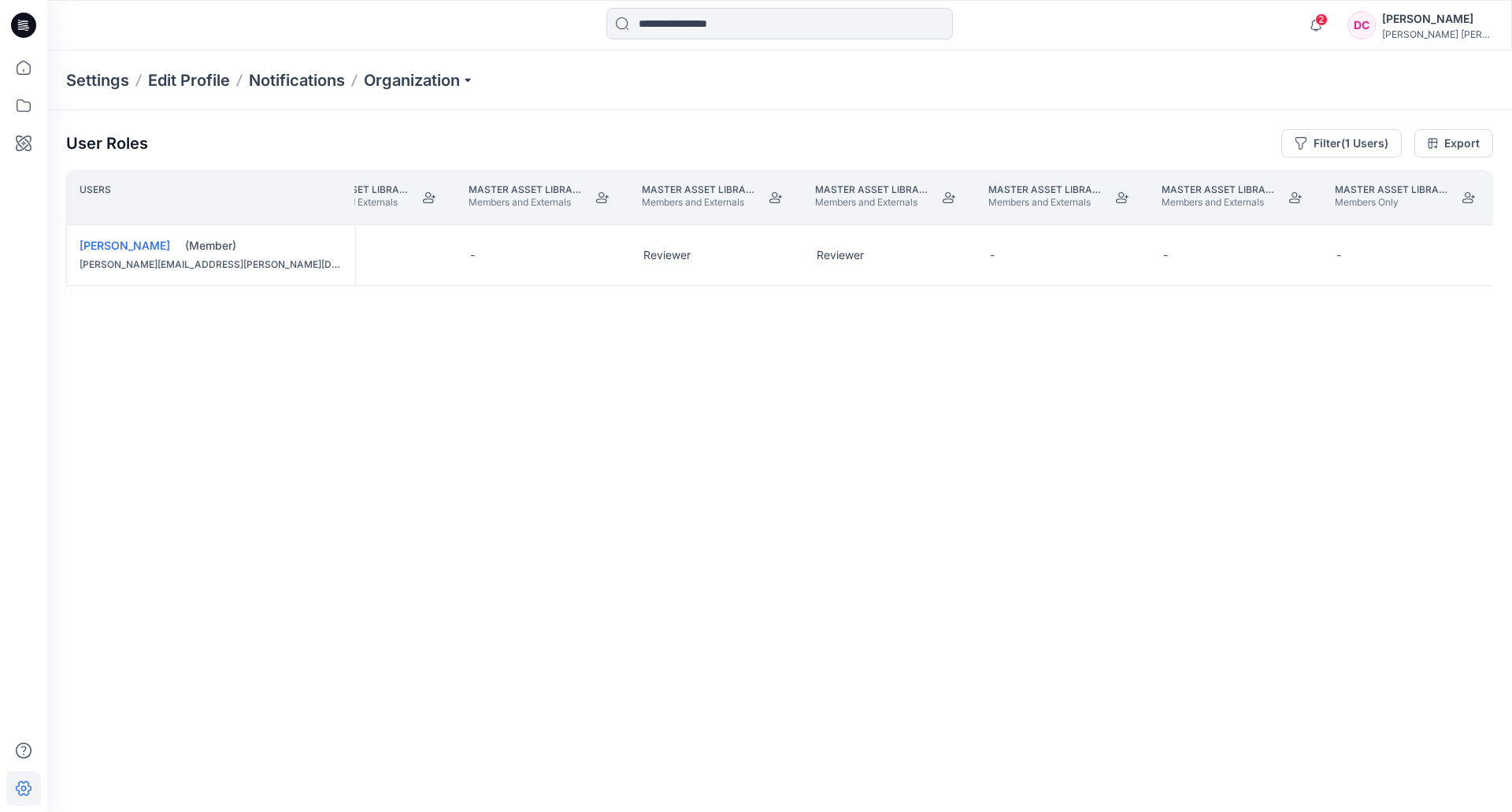
click at [657, 181] on th "Master Asset Library PM Members and Externals" at bounding box center [716, 198] width 173 height 55
click at [778, 253] on button "Edit Role" at bounding box center [777, 255] width 28 height 28
click at [690, 291] on button "None" at bounding box center [703, 293] width 171 height 28
click at [880, 186] on p "Master Asset Library PM Golf" at bounding box center [871, 190] width 113 height 12
click at [949, 251] on button "Edit Role" at bounding box center [950, 255] width 28 height 28
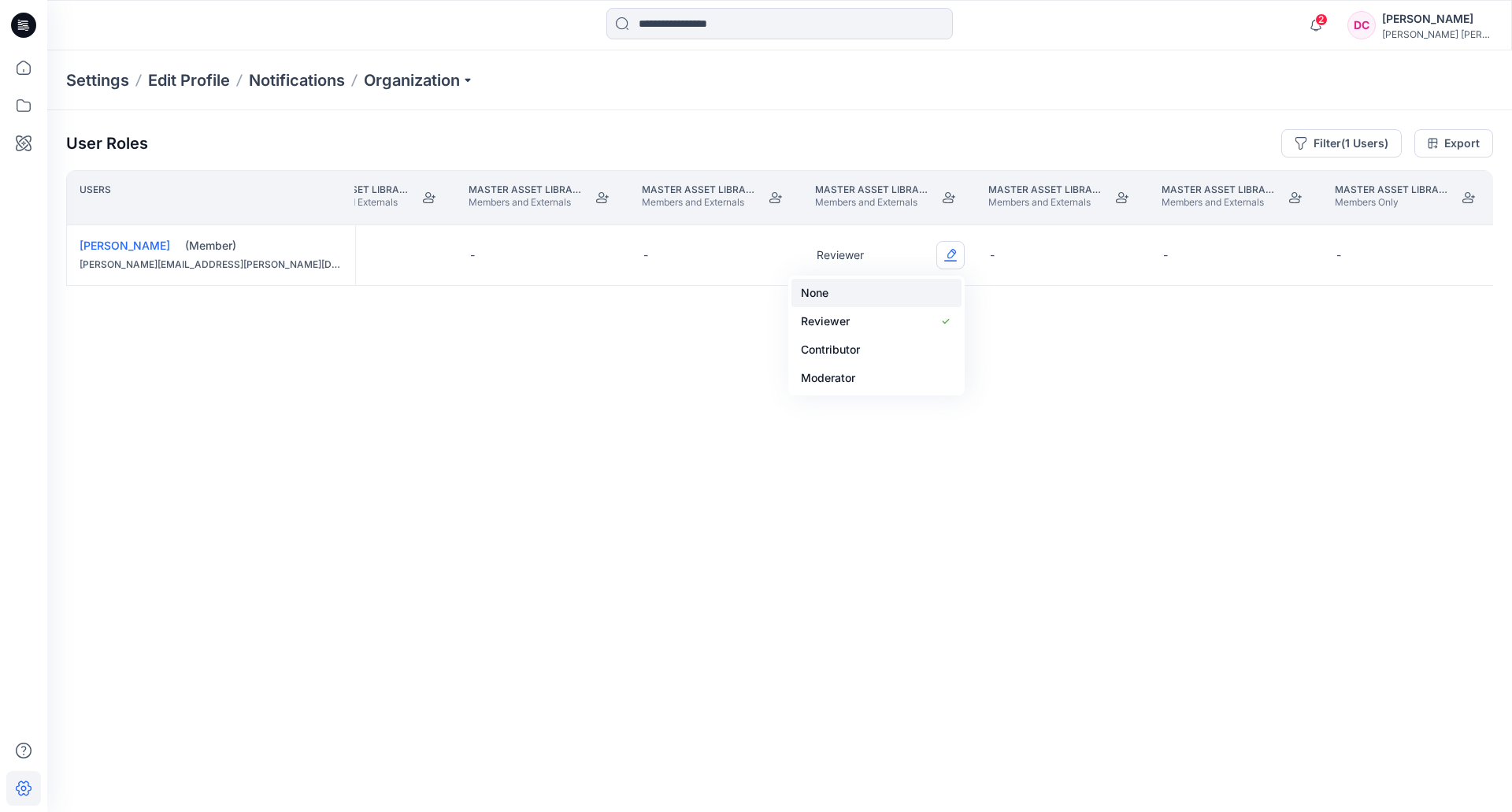
click at [927, 285] on button "None" at bounding box center [876, 293] width 171 height 28
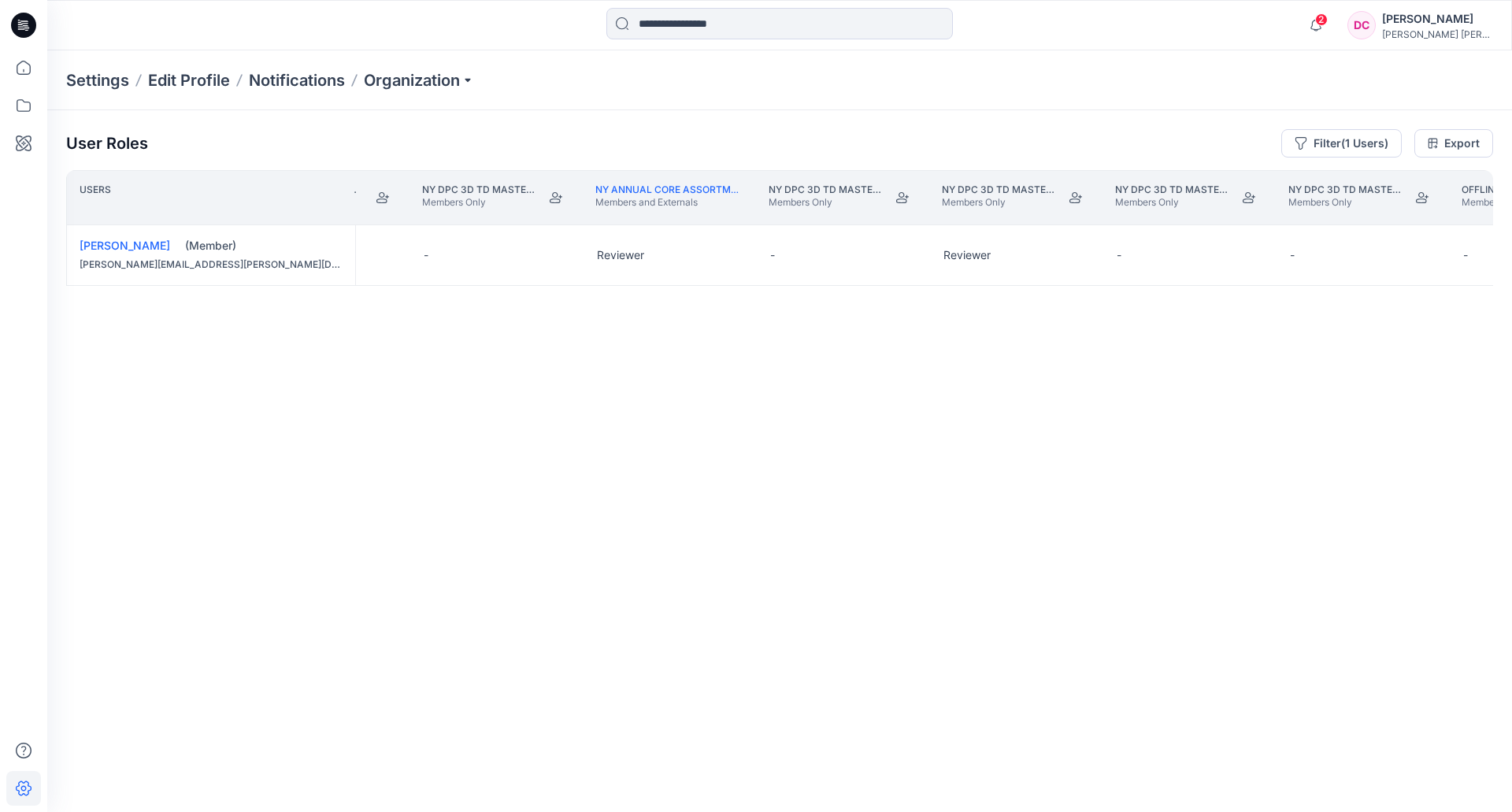
scroll to position [0, 13979]
click at [1076, 255] on button "Edit Role" at bounding box center [1077, 255] width 28 height 28
click at [1001, 285] on button "None" at bounding box center [1003, 293] width 171 height 28
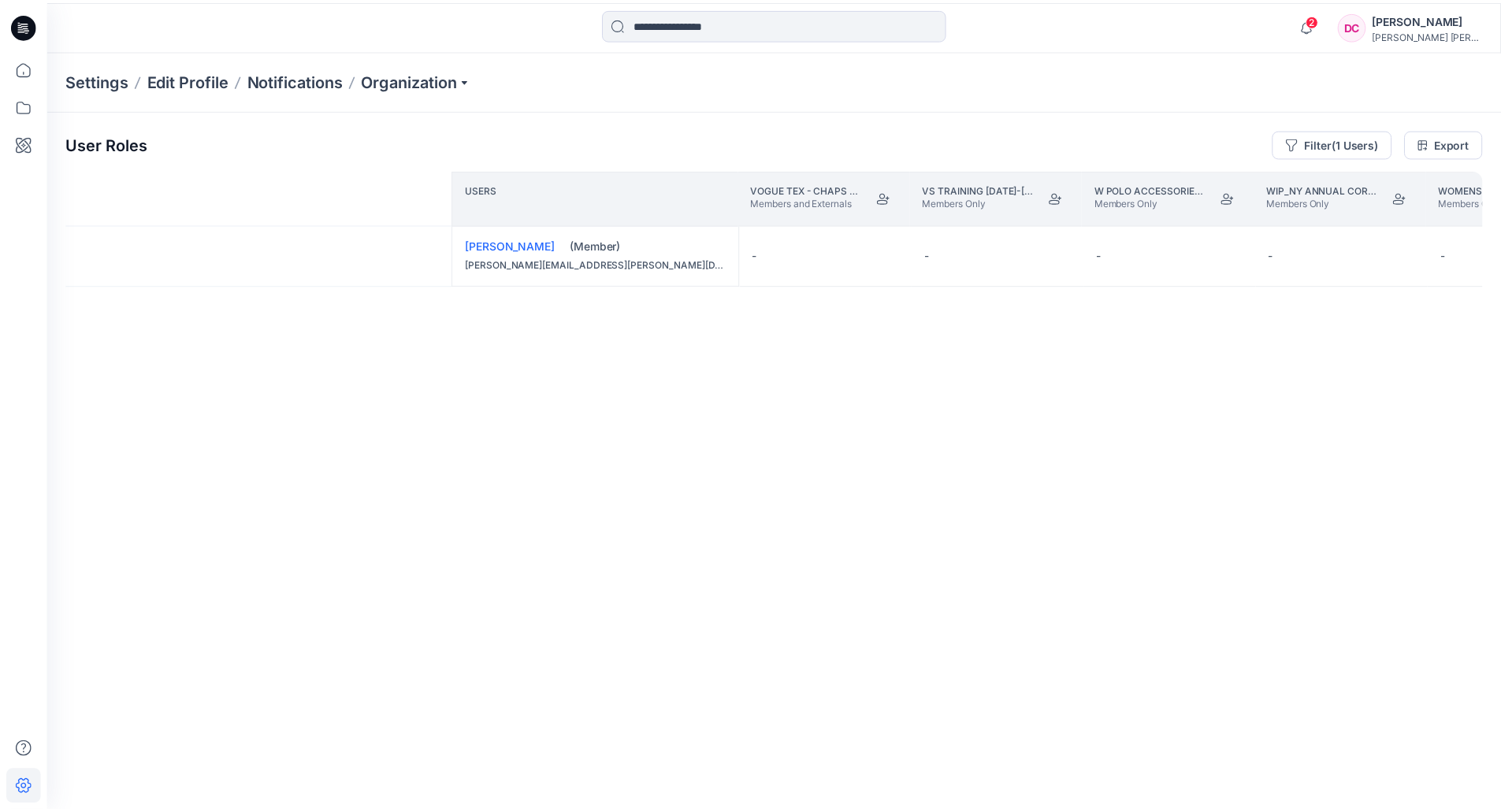
scroll to position [0, 29885]
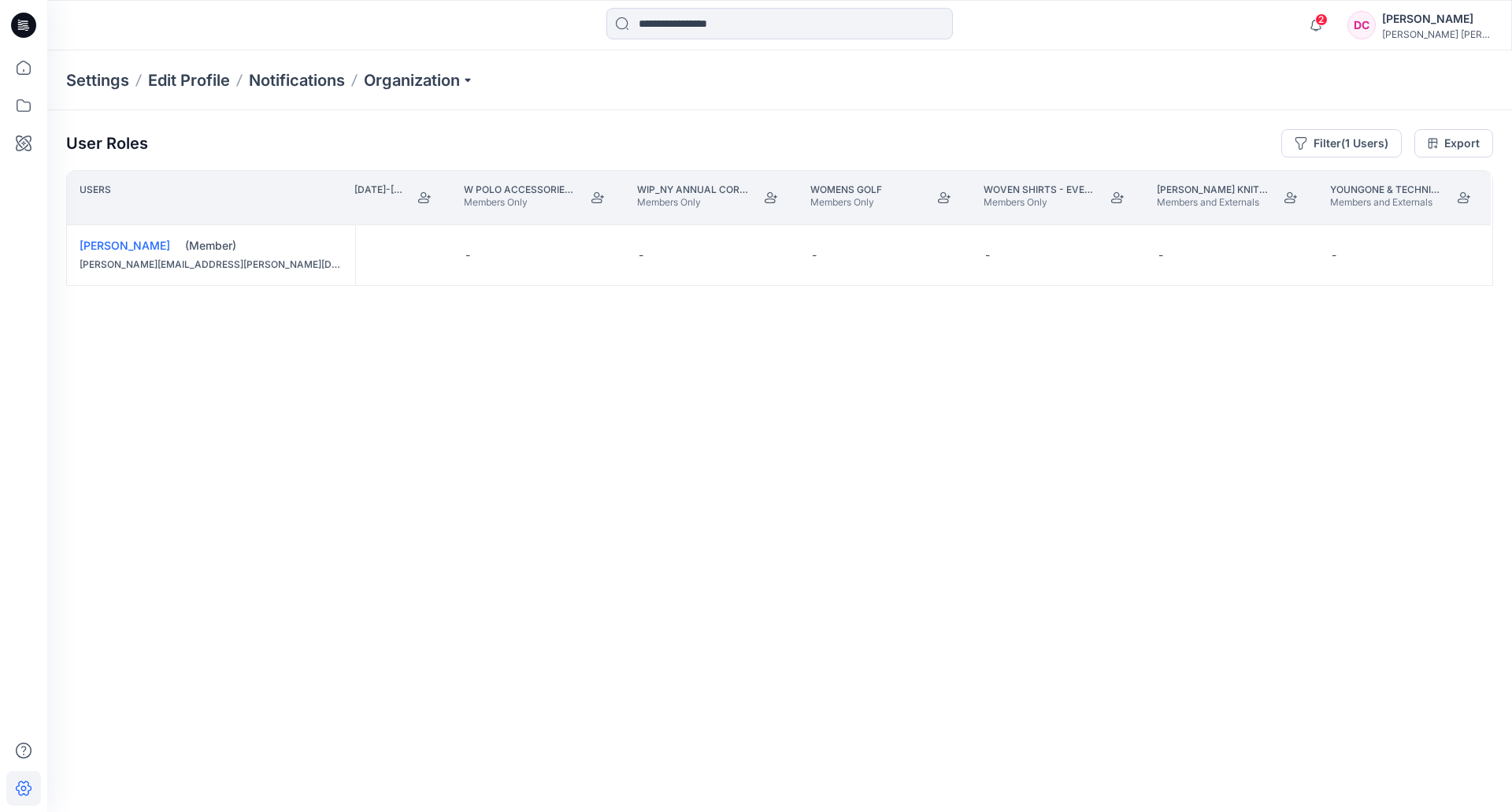
drag, startPoint x: 1439, startPoint y: 745, endPoint x: 1477, endPoint y: 748, distance: 38.1
click at [1253, 545] on div "Users VOGUE TEX - CHAPS RTW Members and Externals VS TRAINING [DATE]-[DATE] Mem…" at bounding box center [779, 460] width 1427 height 579
click at [1253, 142] on button "Filter (1 Users)" at bounding box center [1341, 143] width 120 height 28
click at [1253, 185] on span "[PERSON_NAME]" at bounding box center [1272, 189] width 78 height 18
click at [1253, 185] on icon "close" at bounding box center [1319, 186] width 4 height 4
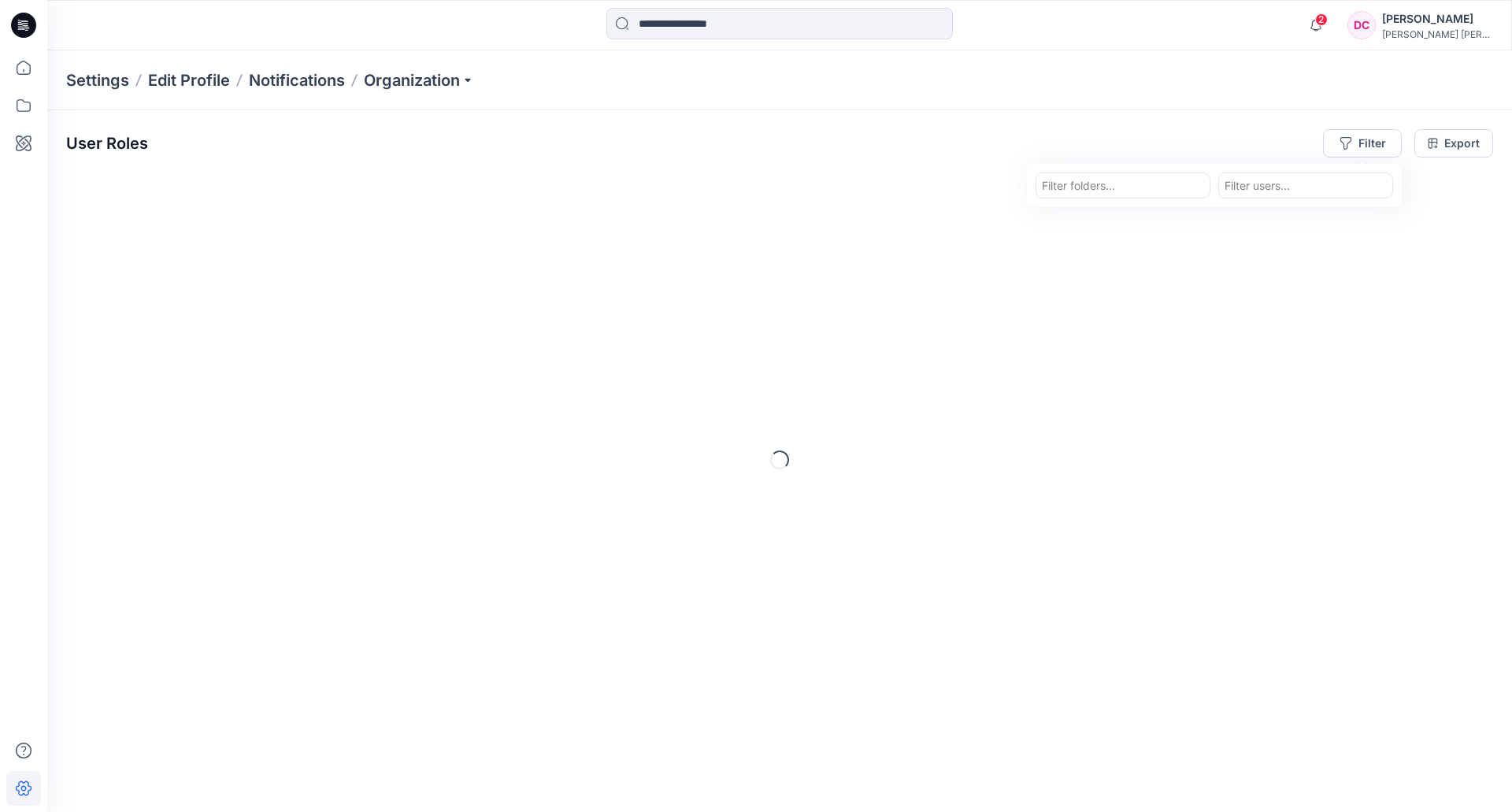
paste input "**********"
type input "**********"
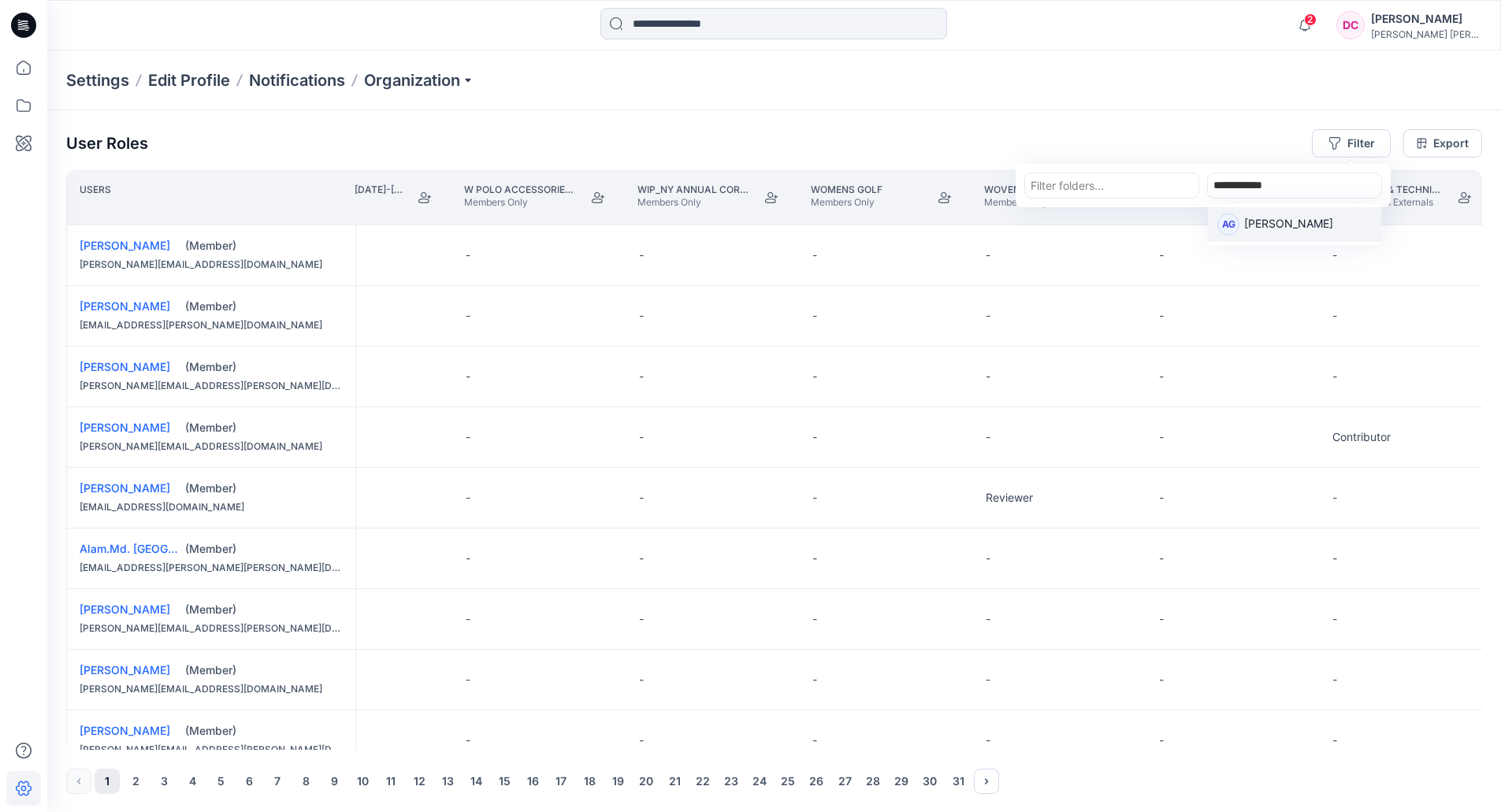
click at [1253, 221] on p "[PERSON_NAME]" at bounding box center [1288, 225] width 89 height 20
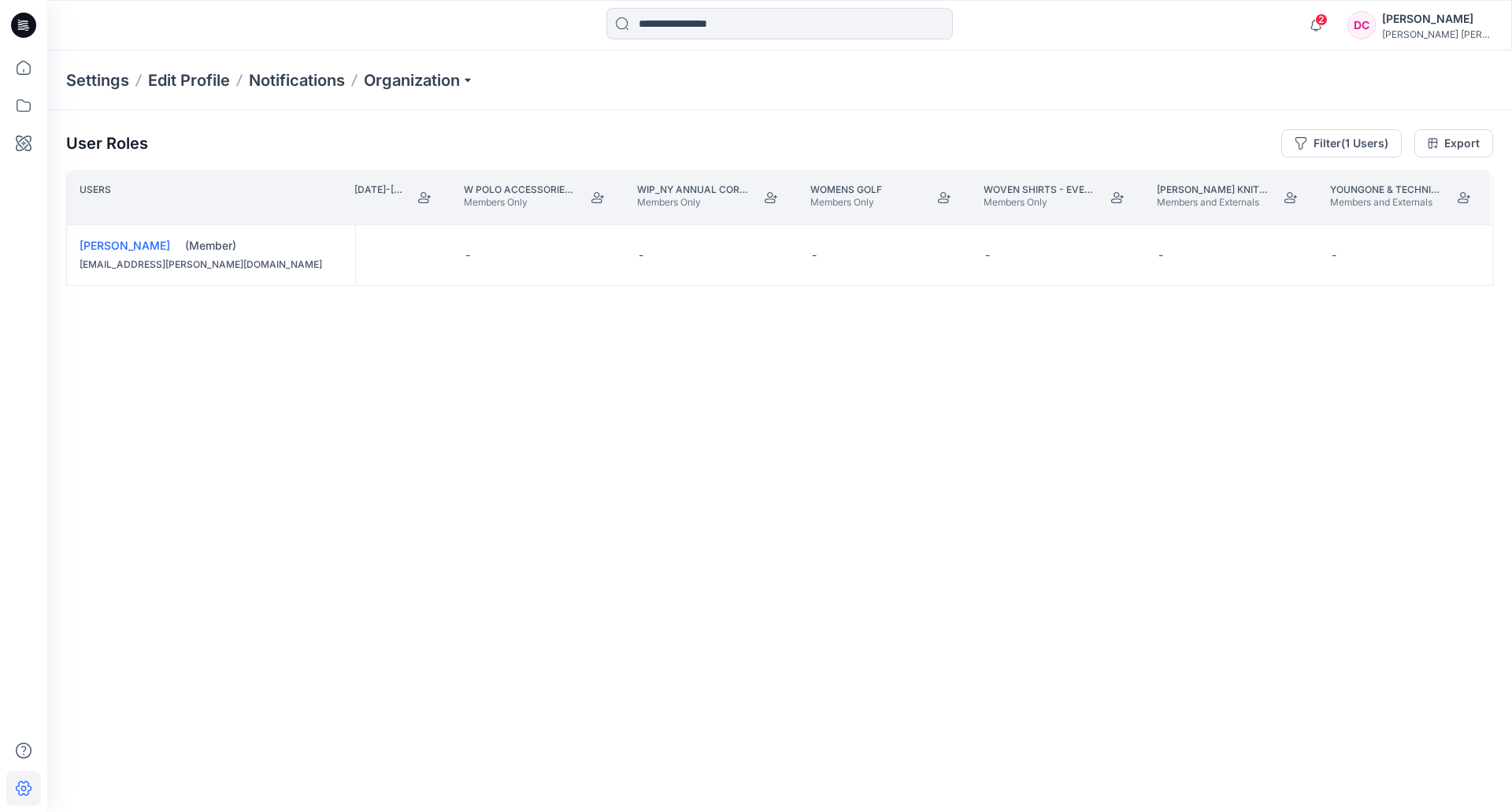
drag, startPoint x: 1463, startPoint y: 744, endPoint x: 1298, endPoint y: 750, distance: 165.1
click at [1253, 545] on div "User Roles Filter (1 Users) Export Users VOGUE TEX - CHAPS RTW Members and Exte…" at bounding box center [780, 439] width 1465 height 658
drag, startPoint x: 1438, startPoint y: 750, endPoint x: 1220, endPoint y: 752, distance: 218.0
click at [1004, 545] on div "User Roles Filter (1 Users) Export Users VOGUE TEX - CHAPS RTW Members and Exte…" at bounding box center [780, 439] width 1465 height 658
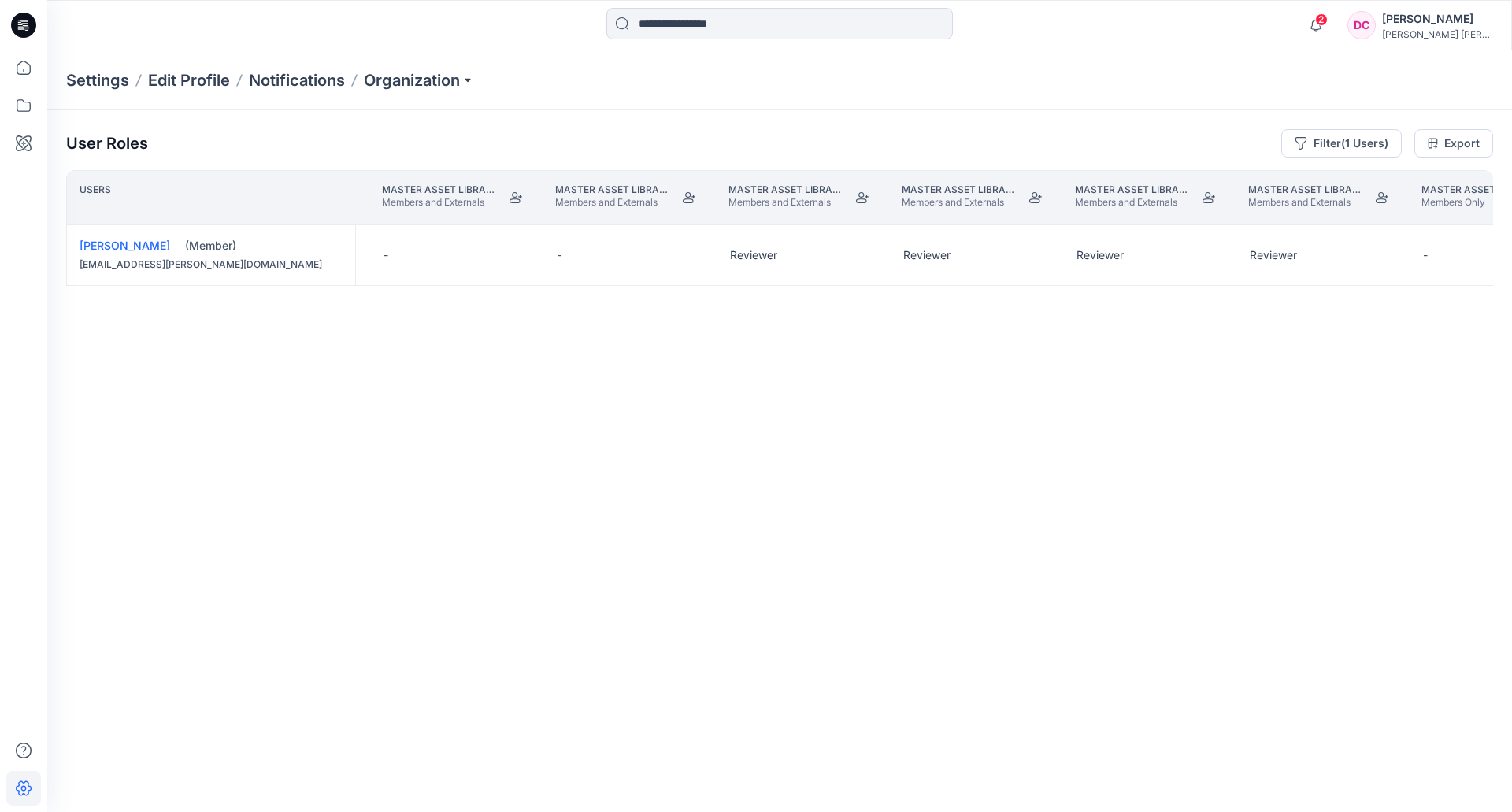
scroll to position [0, 12130]
click at [854, 253] on button "Edit Role" at bounding box center [847, 255] width 28 height 28
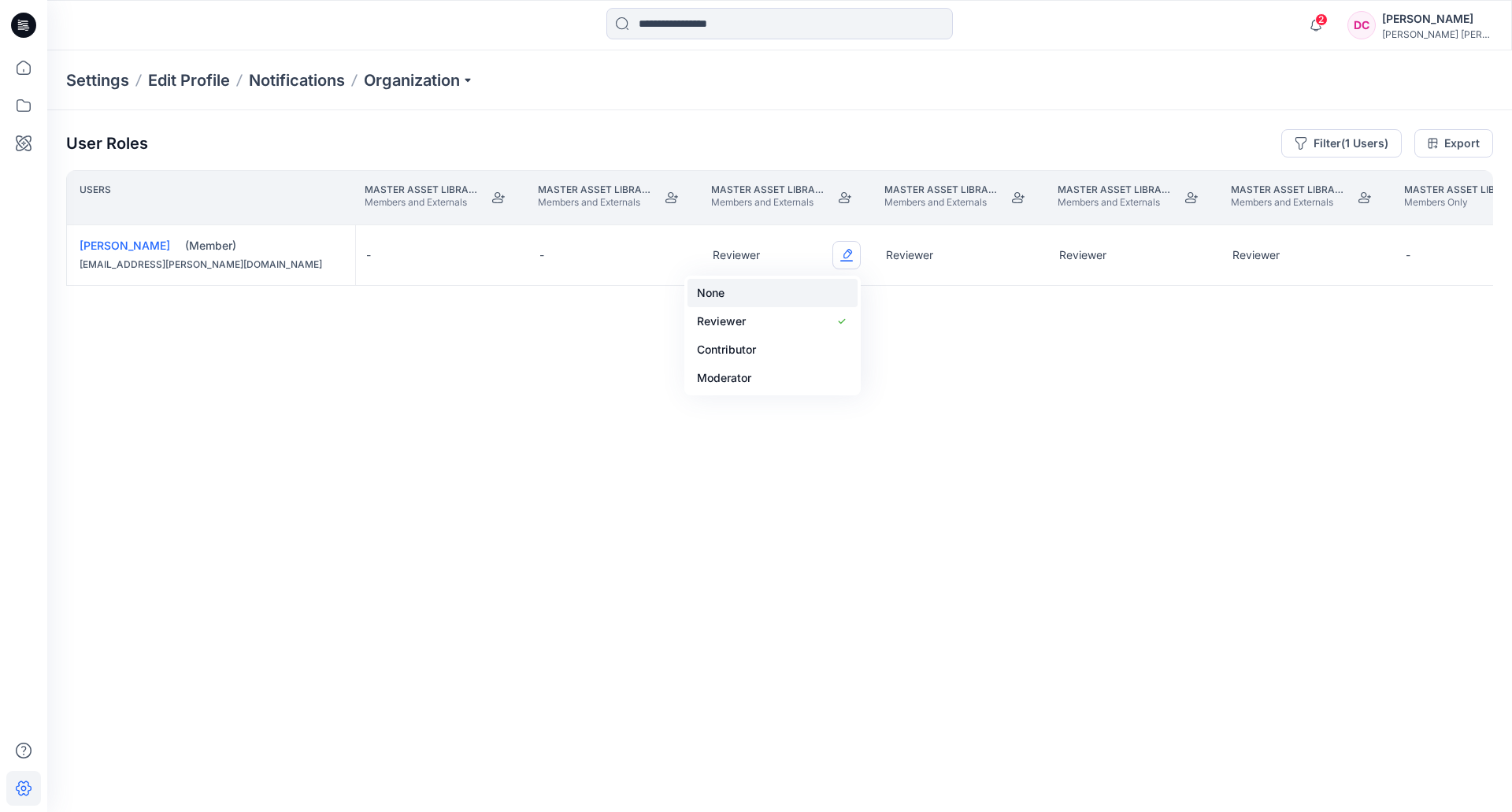
drag, startPoint x: 830, startPoint y: 284, endPoint x: 880, endPoint y: 281, distance: 50.1
click at [830, 284] on button "None" at bounding box center [773, 293] width 171 height 28
click at [1018, 252] on button "Edit Role" at bounding box center [1020, 255] width 28 height 28
click at [1002, 282] on button "None" at bounding box center [946, 293] width 171 height 28
click at [1198, 253] on button "Edit Role" at bounding box center [1193, 255] width 28 height 28
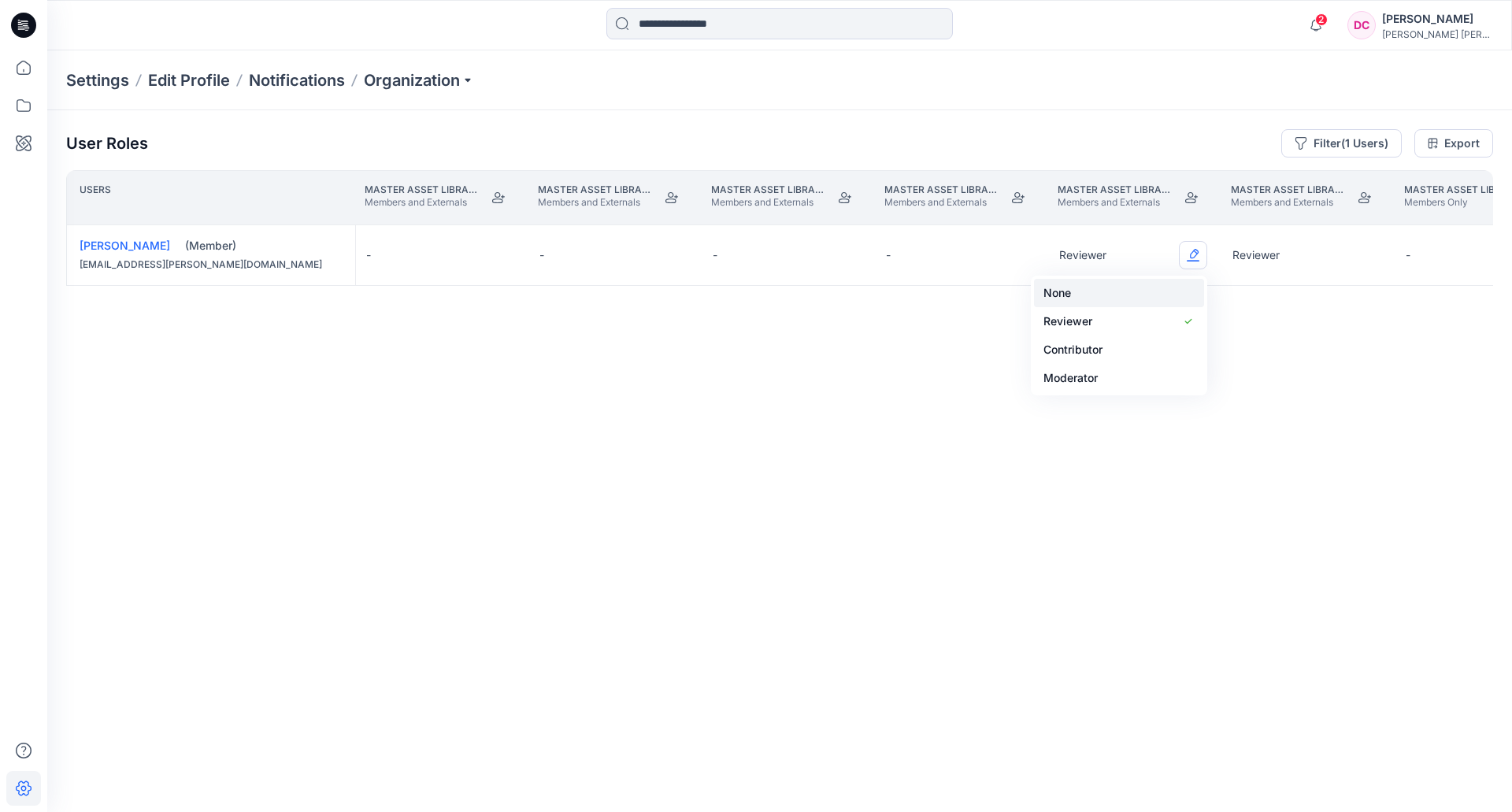
click at [1175, 291] on button "None" at bounding box center [1119, 293] width 171 height 28
click at [1253, 253] on button "Edit Role" at bounding box center [1366, 255] width 28 height 28
click at [1253, 286] on button "None" at bounding box center [1292, 293] width 171 height 28
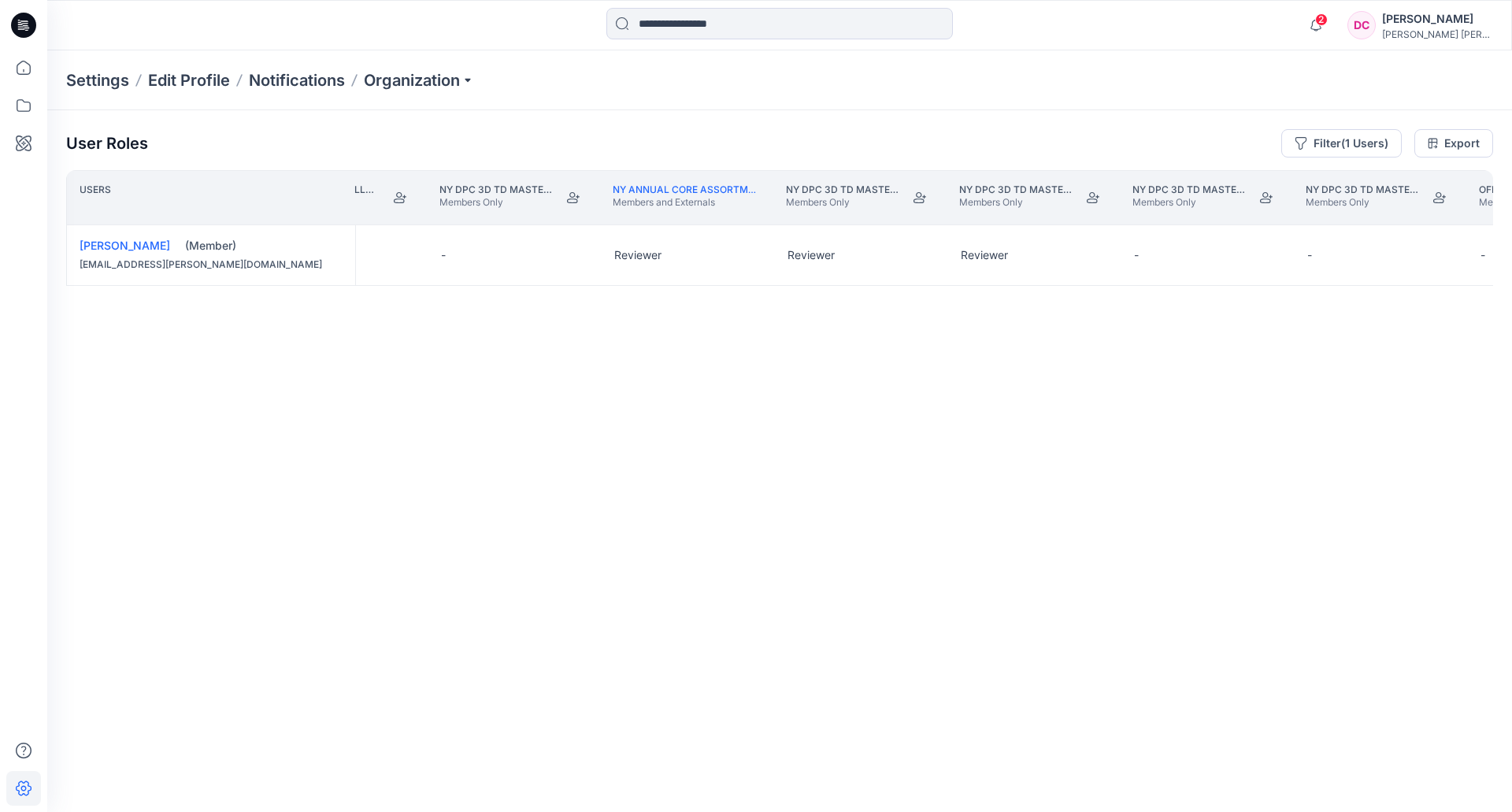
scroll to position [0, 13962]
click at [927, 249] on button "Edit Role" at bounding box center [920, 255] width 28 height 28
click at [886, 296] on button "None" at bounding box center [847, 293] width 171 height 28
click at [1096, 248] on button "Edit Role" at bounding box center [1094, 255] width 28 height 28
click at [1027, 295] on button "None" at bounding box center [1020, 293] width 171 height 28
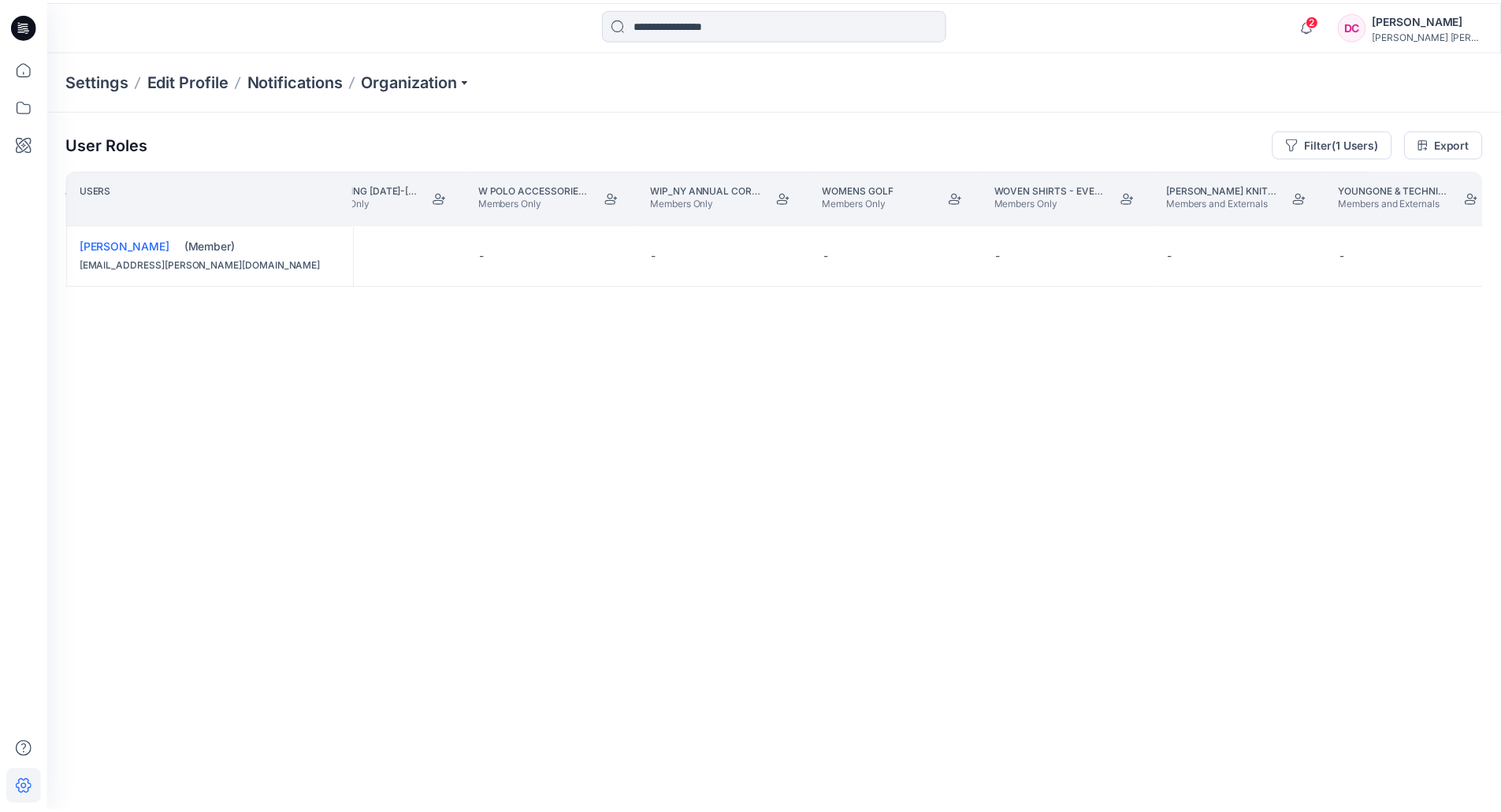
scroll to position [0, 29885]
click at [1253, 144] on button "Filter (1 Users)" at bounding box center [1342, 143] width 120 height 28
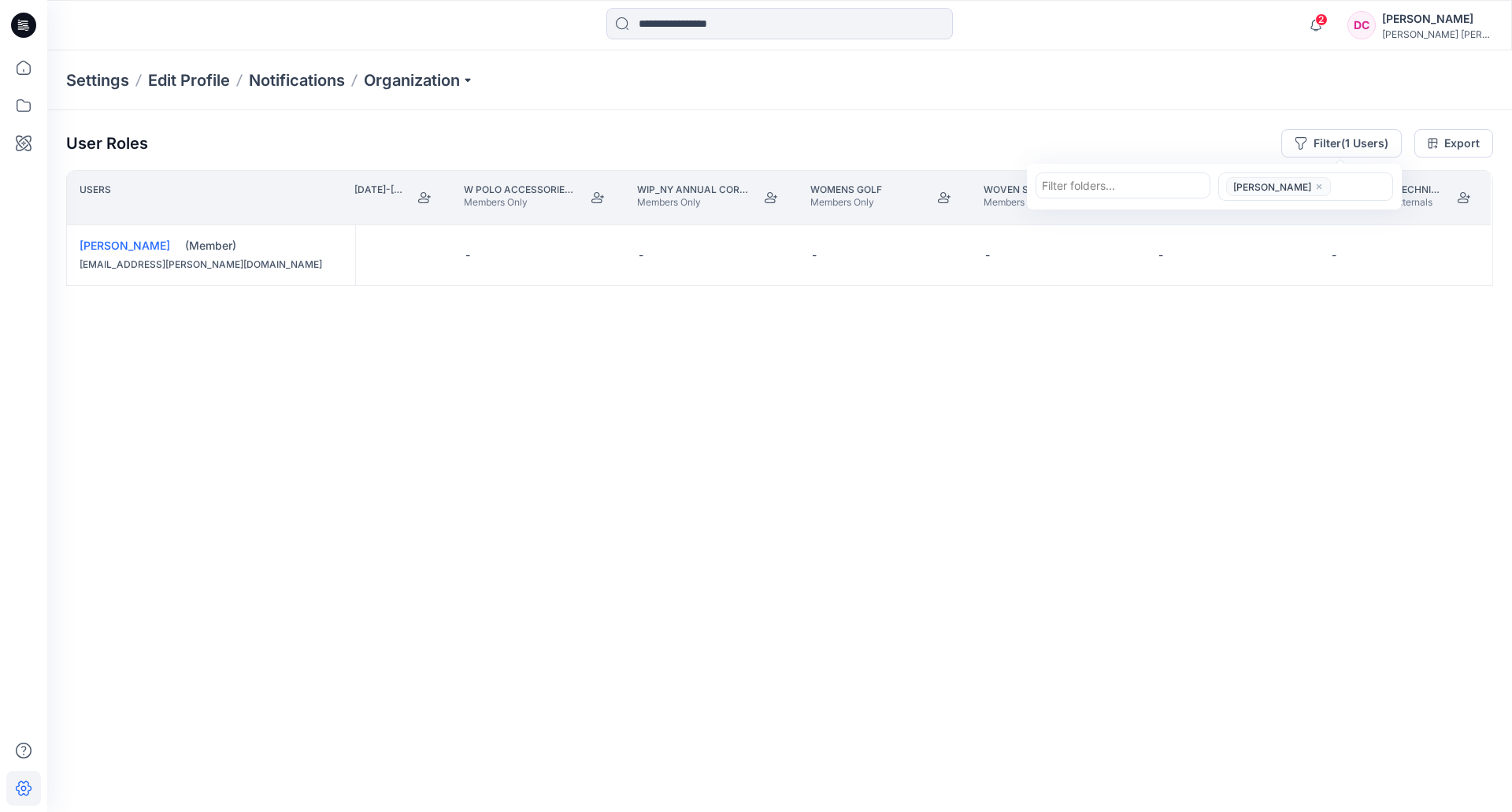
click at [1253, 185] on icon "close" at bounding box center [1319, 186] width 10 height 10
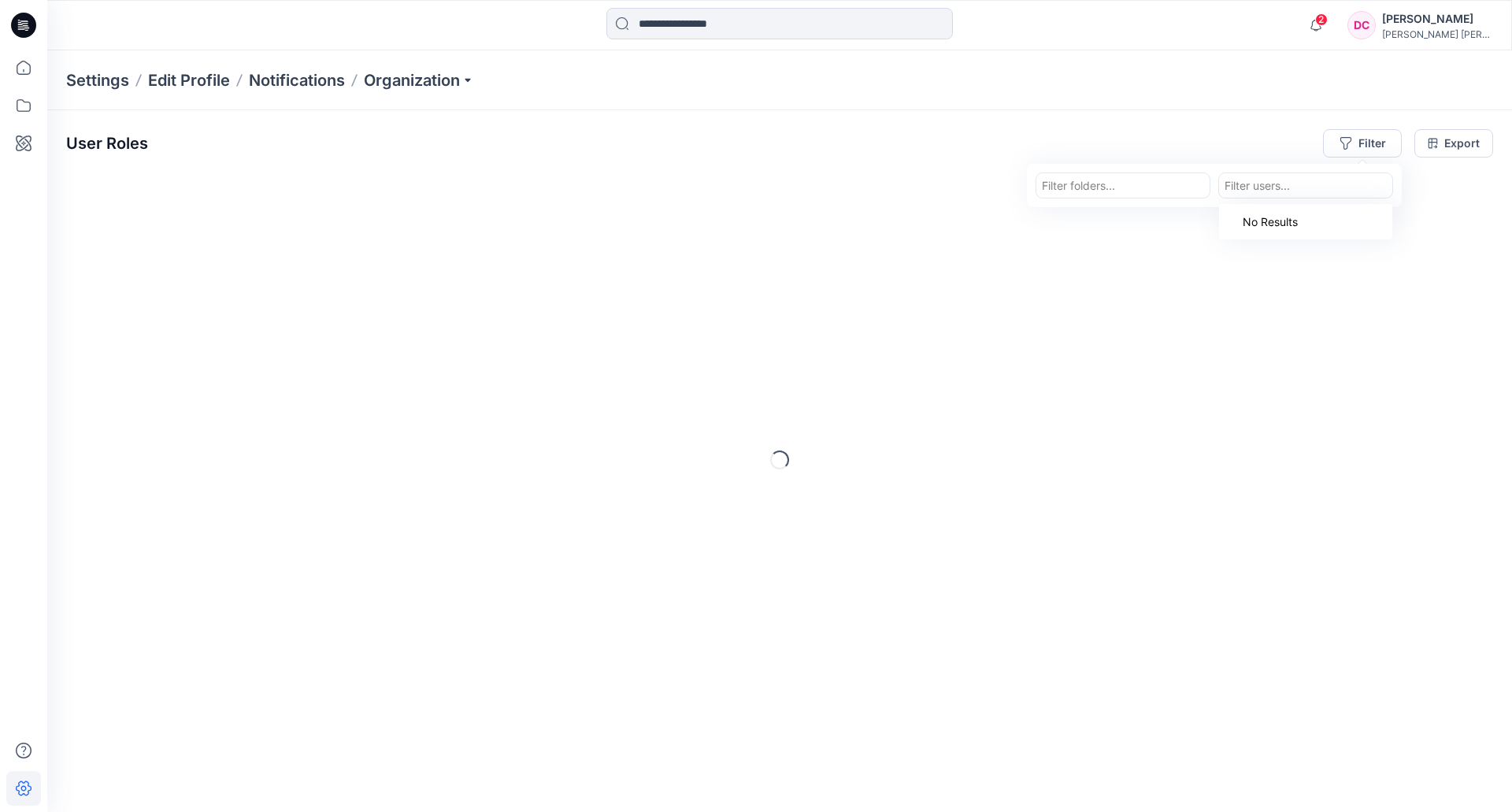
paste input "**********"
type input "**********"
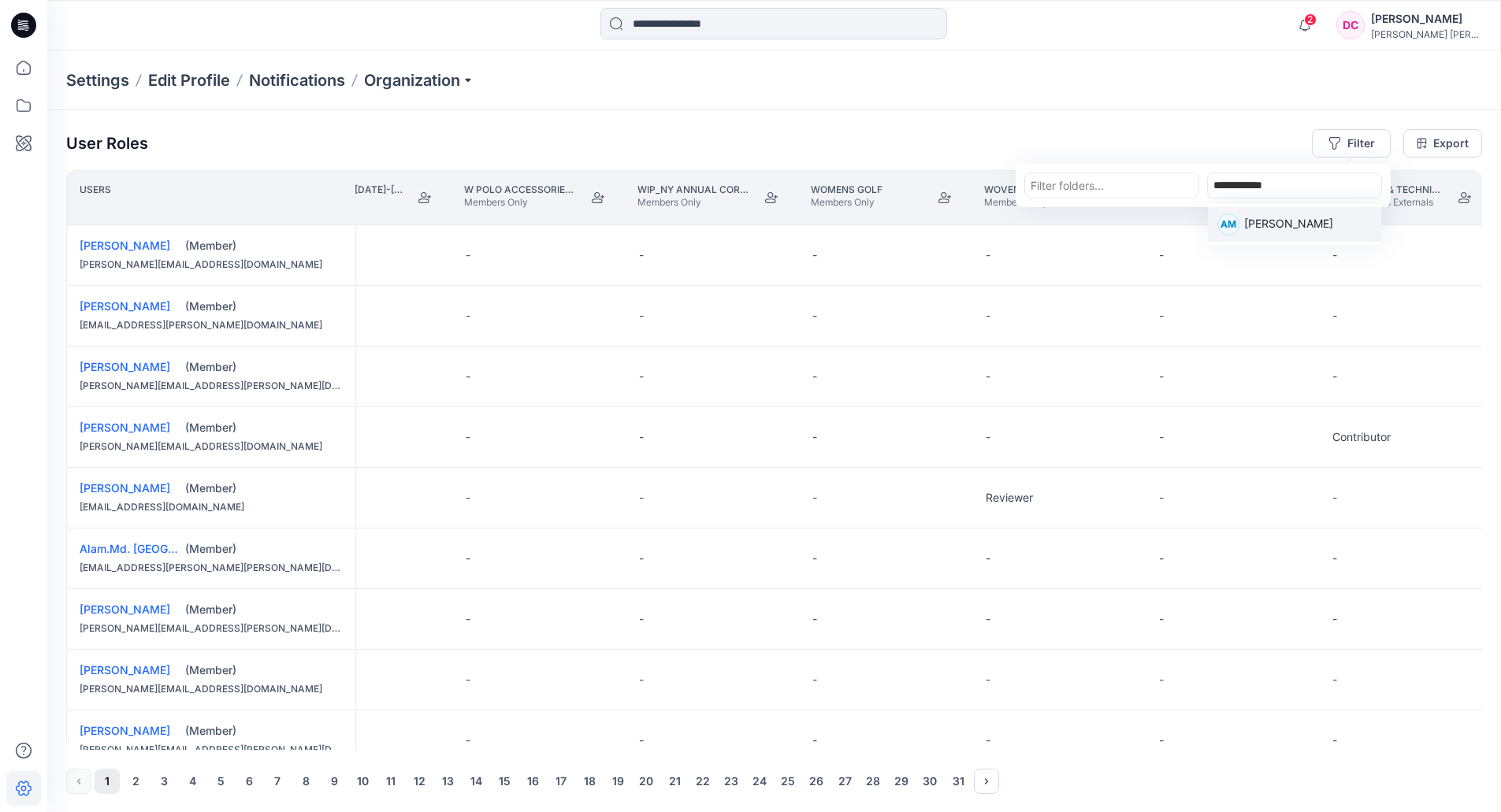
click at [1253, 224] on p "[PERSON_NAME]" at bounding box center [1288, 225] width 89 height 20
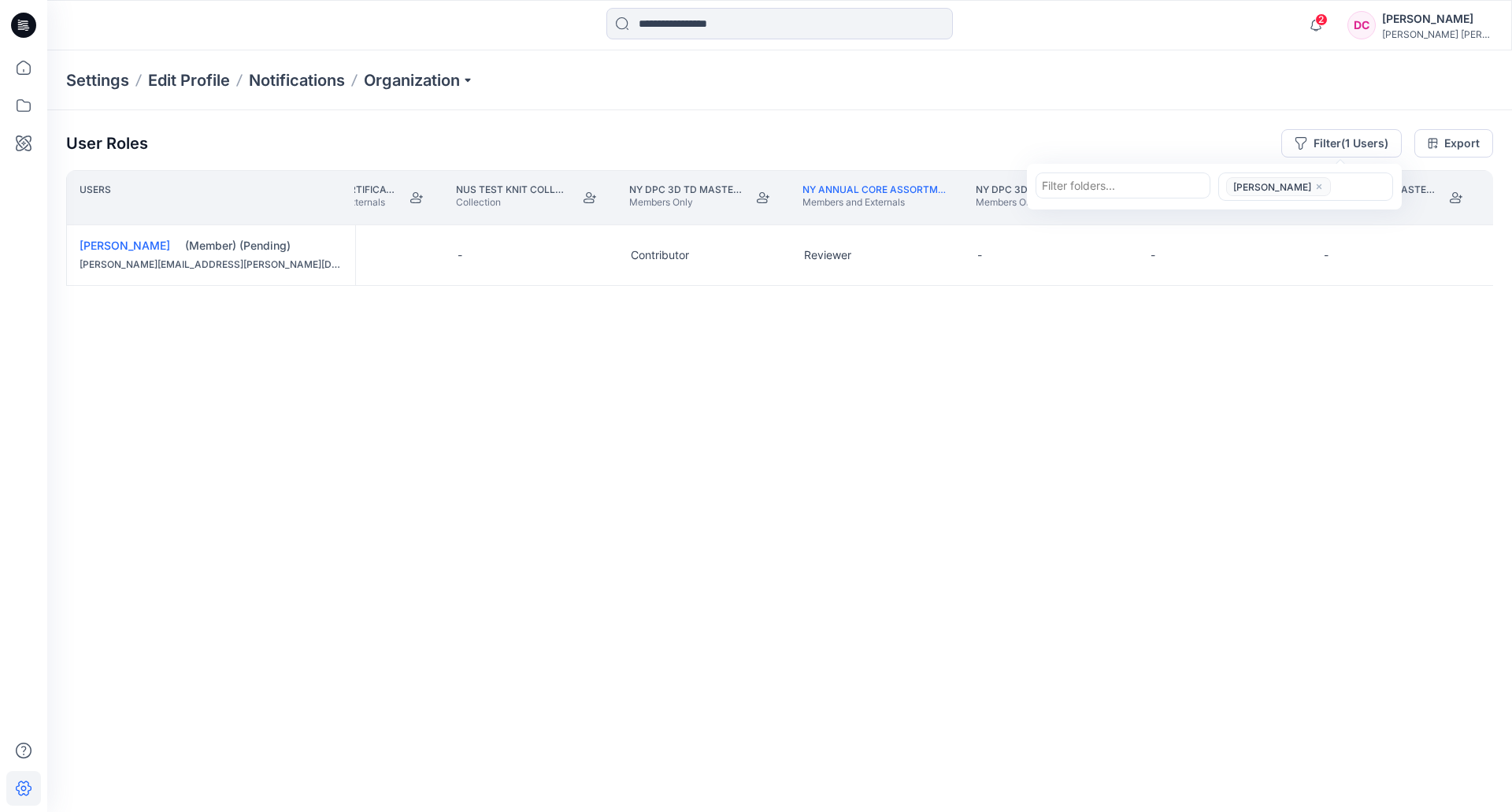
scroll to position [0, 13772]
click at [767, 253] on button "Edit Role" at bounding box center [764, 255] width 28 height 28
click at [733, 286] on button "None" at bounding box center [690, 293] width 171 height 28
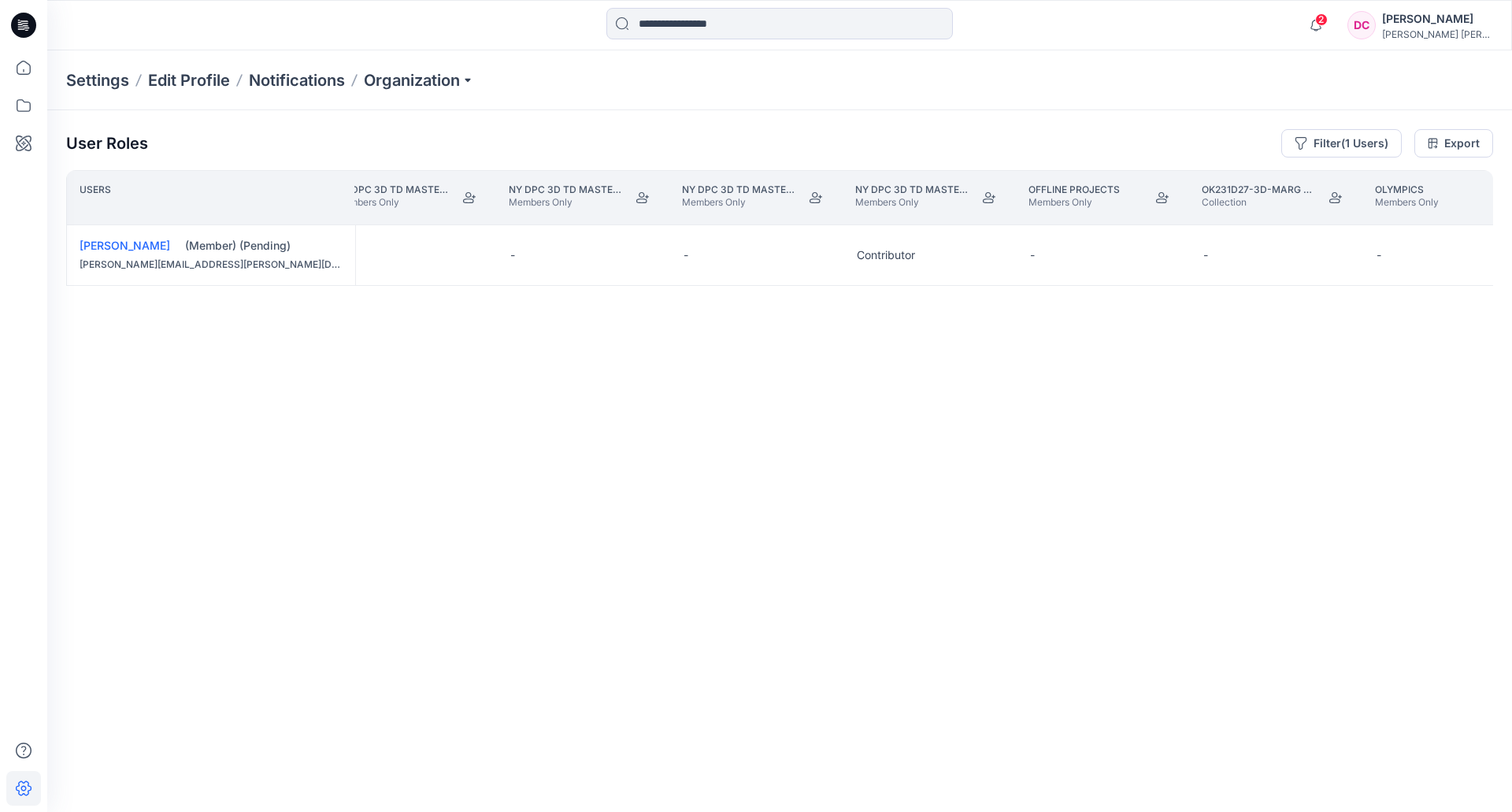
scroll to position [0, 14428]
click at [978, 254] on button "Edit Role" at bounding box center [974, 255] width 28 height 28
click at [929, 285] on button "None" at bounding box center [900, 293] width 171 height 28
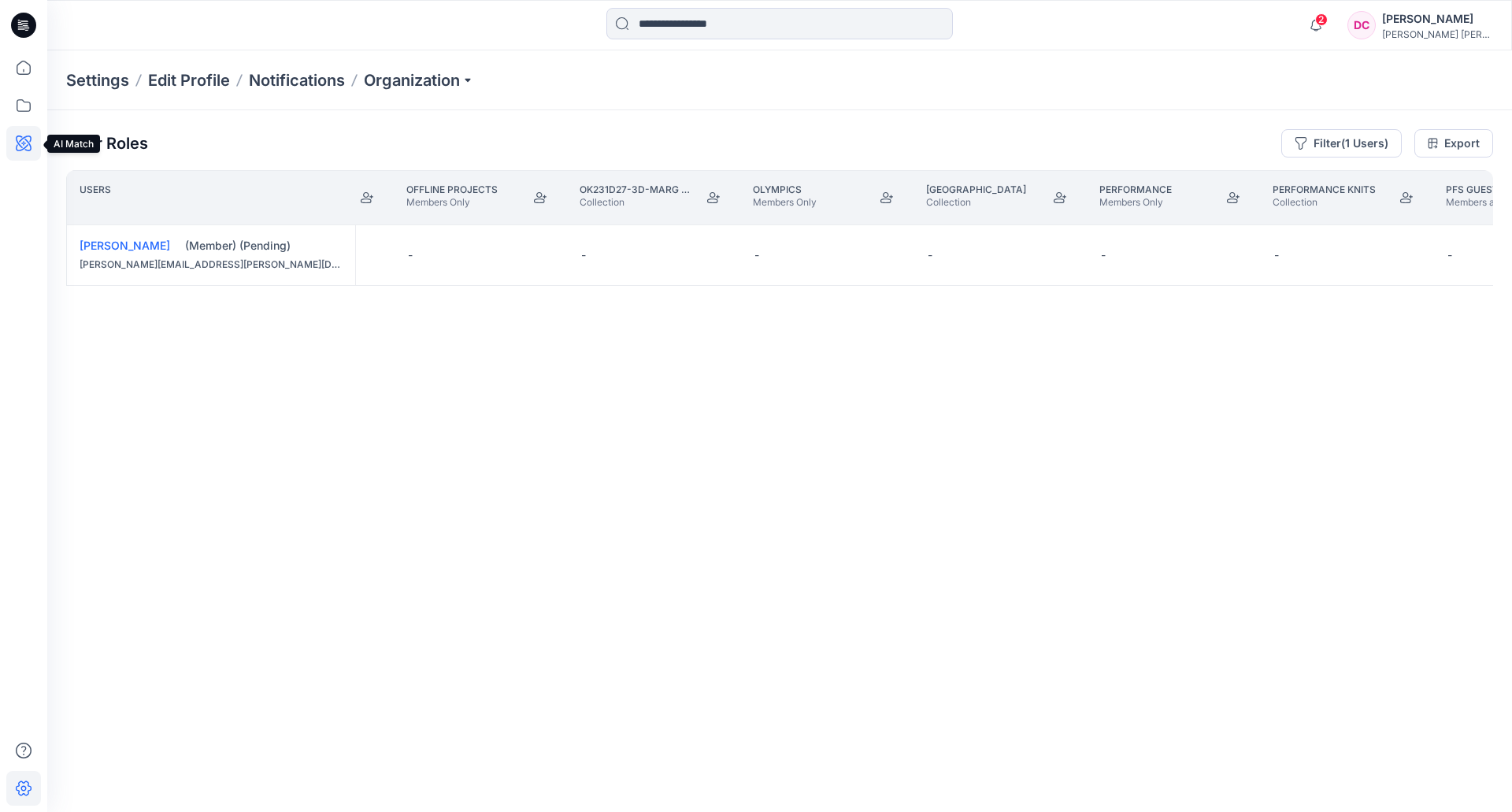
click at [19, 136] on icon at bounding box center [24, 143] width 16 height 16
